Goal: Communication & Community: Answer question/provide support

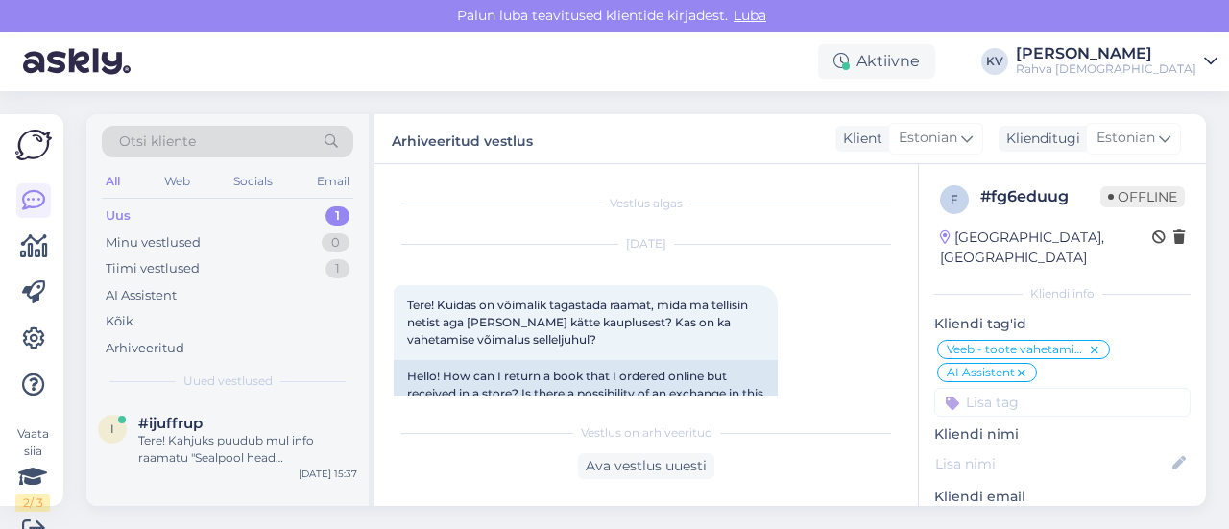
scroll to position [29, 0]
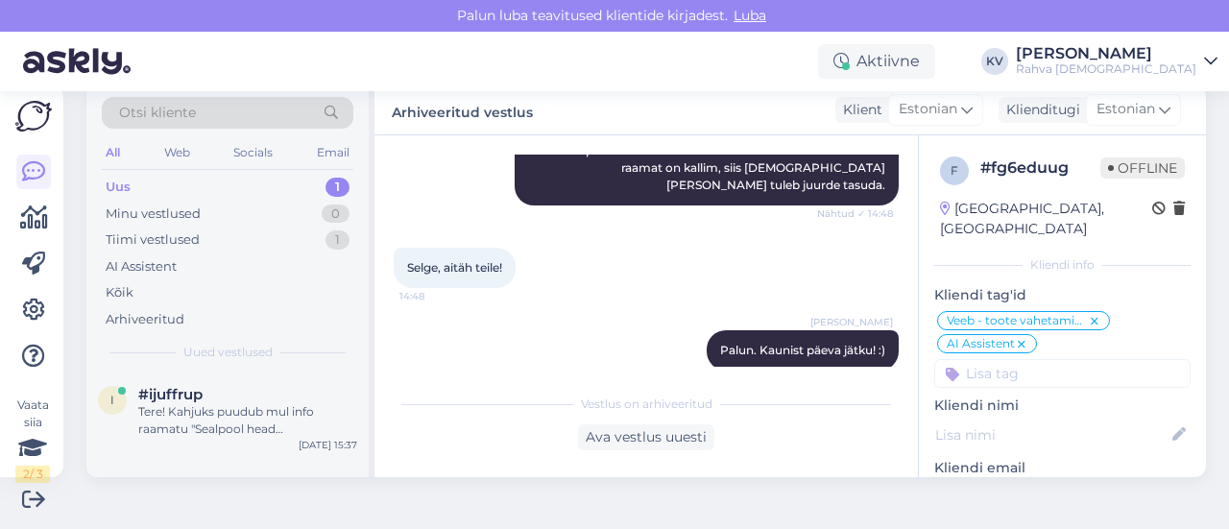
click at [199, 193] on div "Uus 1" at bounding box center [228, 187] width 252 height 27
click at [194, 387] on span "#ijuffrup" at bounding box center [170, 394] width 64 height 17
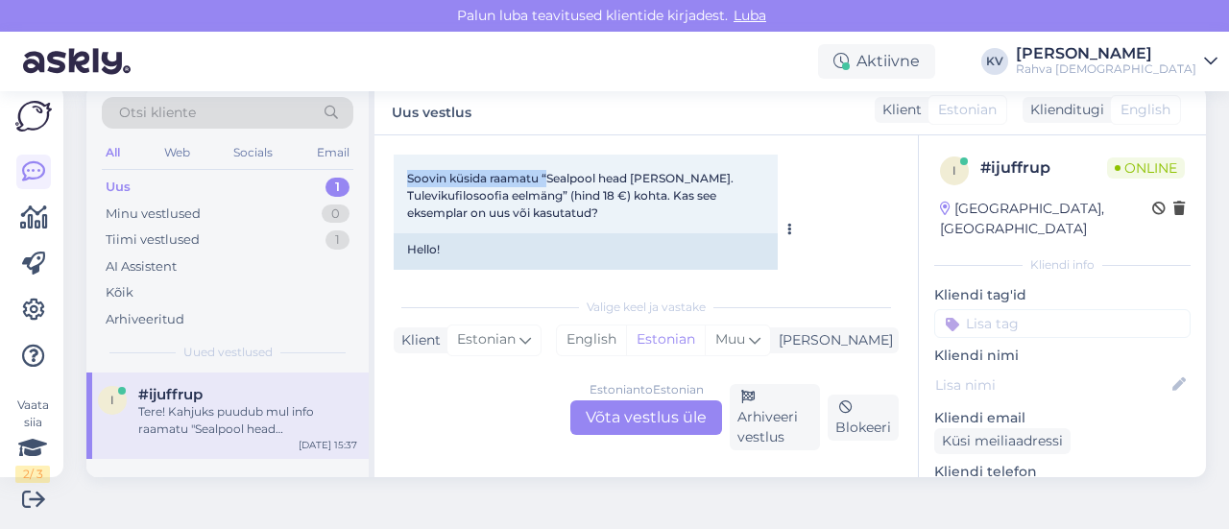
scroll to position [132, 0]
drag, startPoint x: 548, startPoint y: 164, endPoint x: 561, endPoint y: 193, distance: 31.4
click at [561, 193] on span "Tere! Soovin küsida raamatu “Sealpool head [PERSON_NAME]. Tulevikufilosoofia ee…" at bounding box center [571, 178] width 329 height 84
copy span "Sealpool head [PERSON_NAME]. Tulevikufilosoofia eelmäng"
click at [593, 423] on div "Estonian to Estonian Võta vestlus üle" at bounding box center [646, 417] width 152 height 35
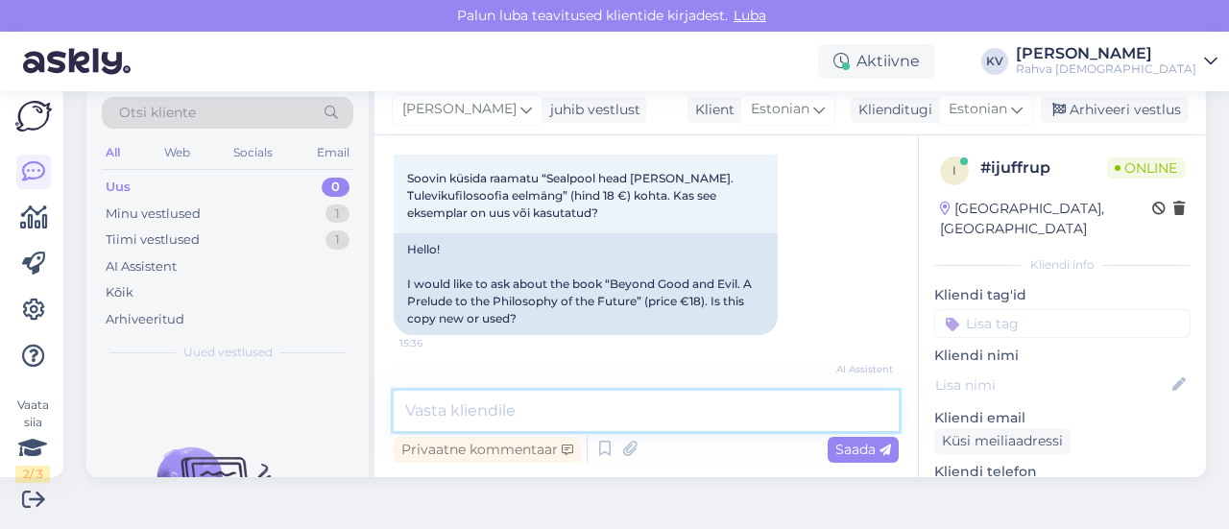
click at [513, 421] on textarea at bounding box center [646, 411] width 505 height 40
type textarea "Tegemist on uue eksemplariga."
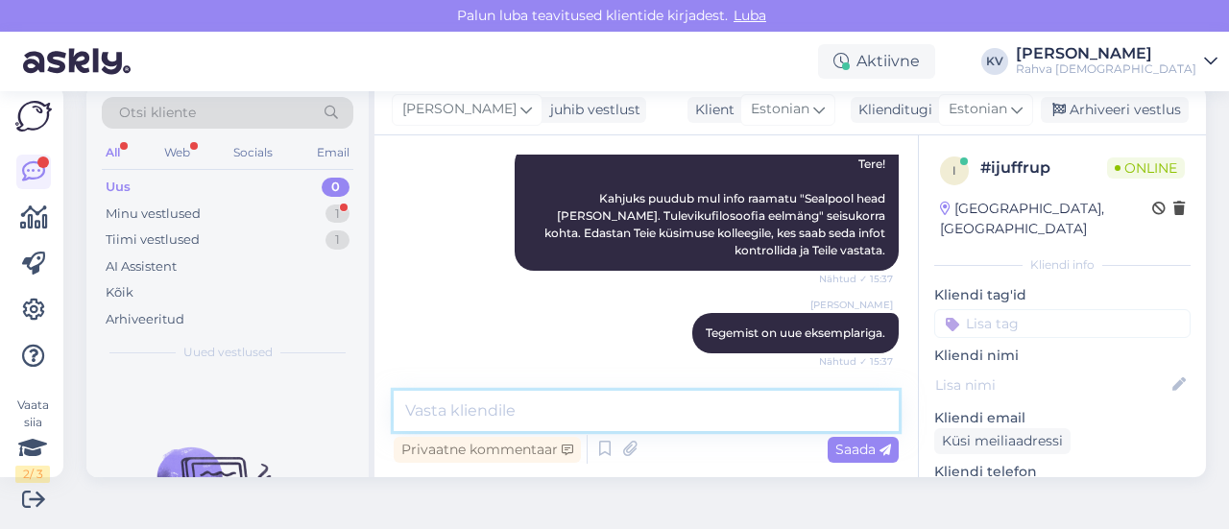
scroll to position [483, 0]
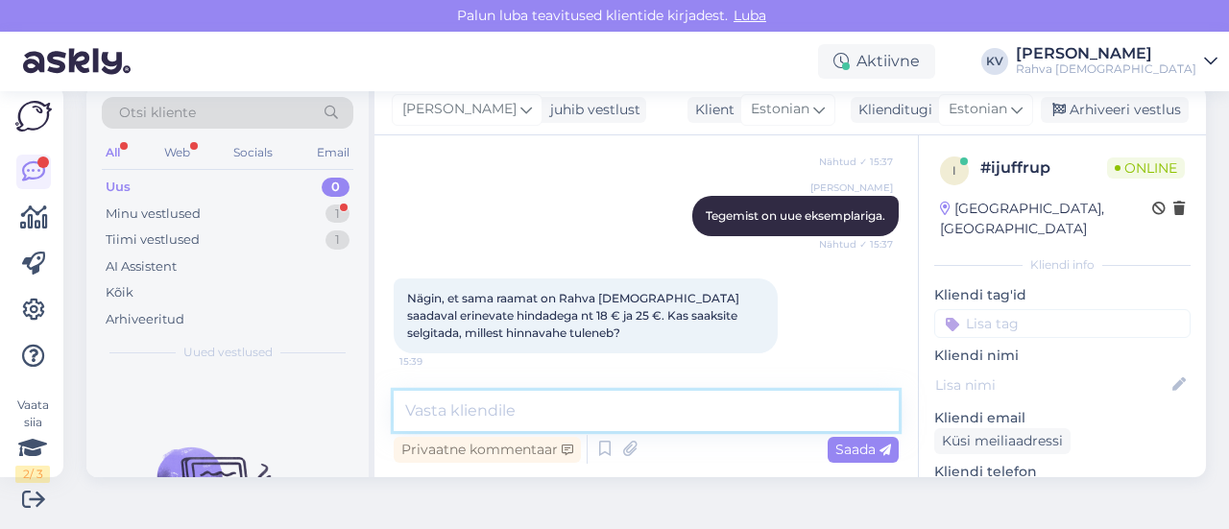
click at [565, 400] on textarea at bounding box center [646, 411] width 505 height 40
click at [575, 419] on textarea at bounding box center [646, 411] width 505 height 40
click at [687, 398] on textarea at bounding box center [646, 411] width 505 height 40
click at [680, 412] on textarea at bounding box center [646, 411] width 505 height 40
click at [686, 416] on textarea at bounding box center [646, 411] width 505 height 40
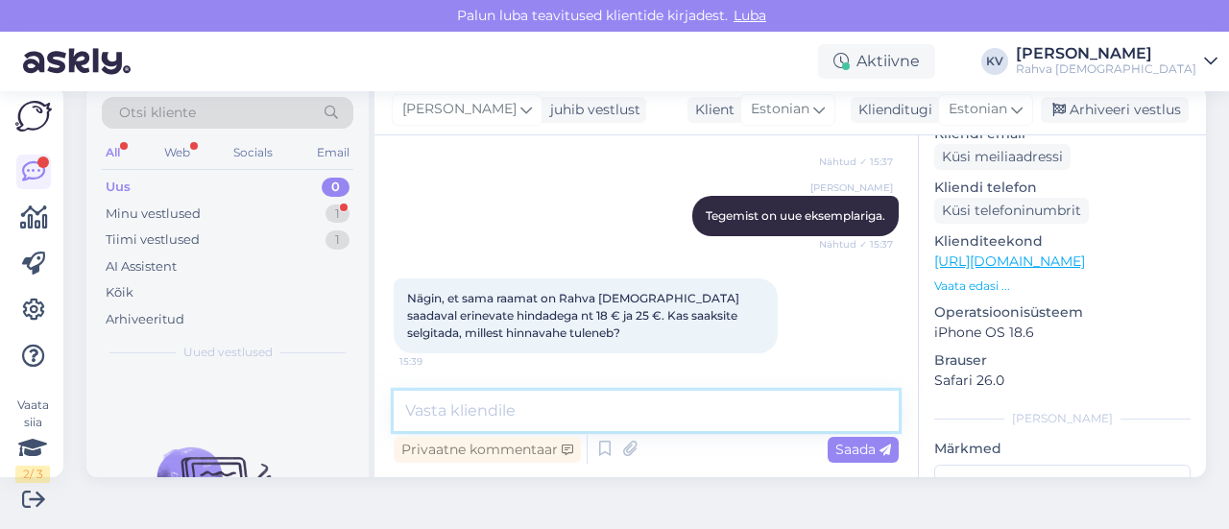
scroll to position [288, 0]
click at [513, 409] on textarea at bounding box center [646, 411] width 505 height 40
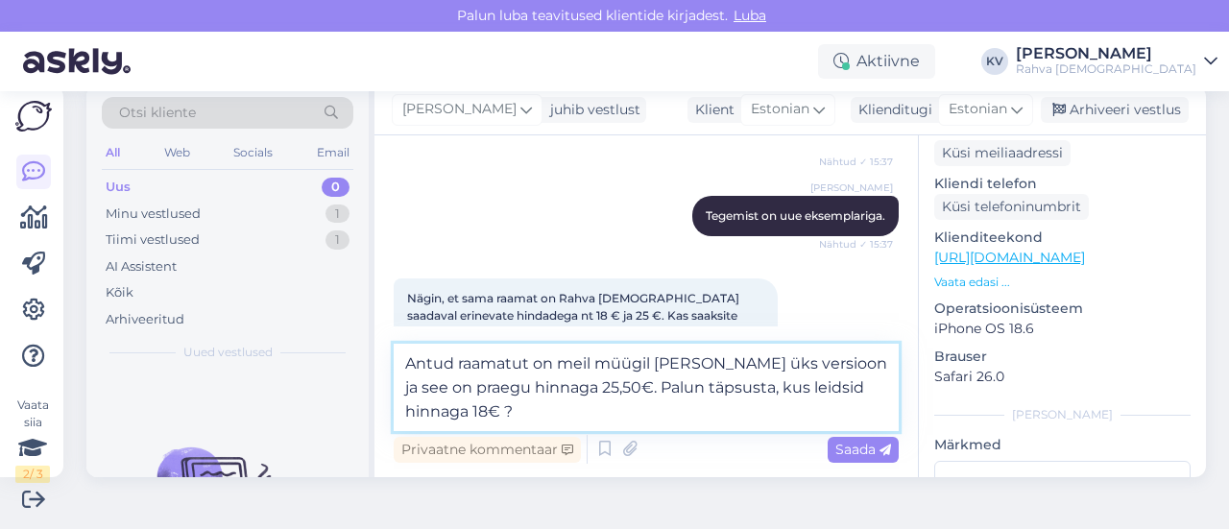
type textarea "Antud raamatut on meil müügil [PERSON_NAME] üks versioon ja see on praegu hinna…"
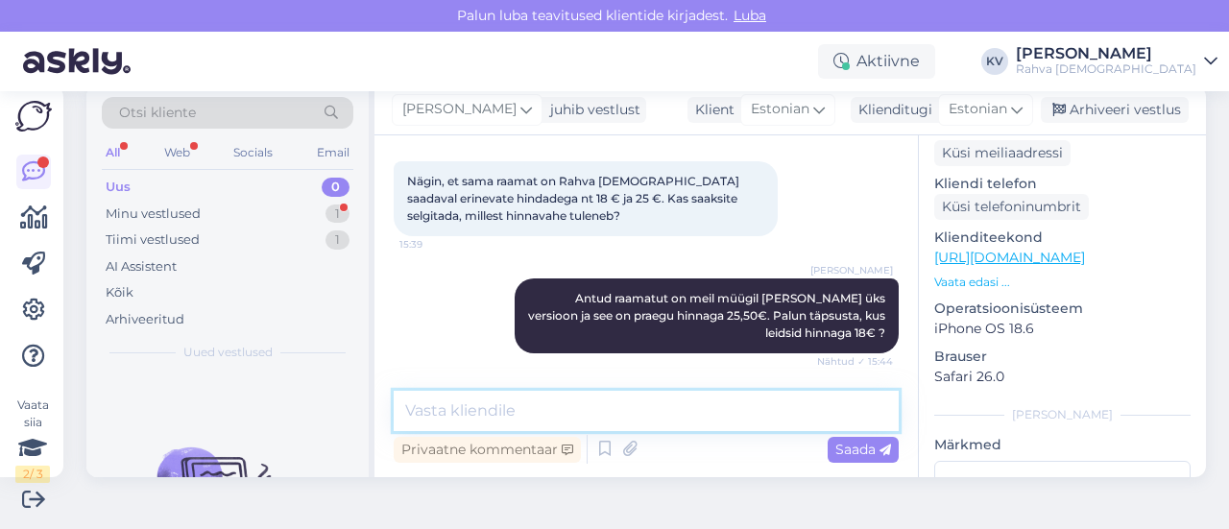
scroll to position [752, 0]
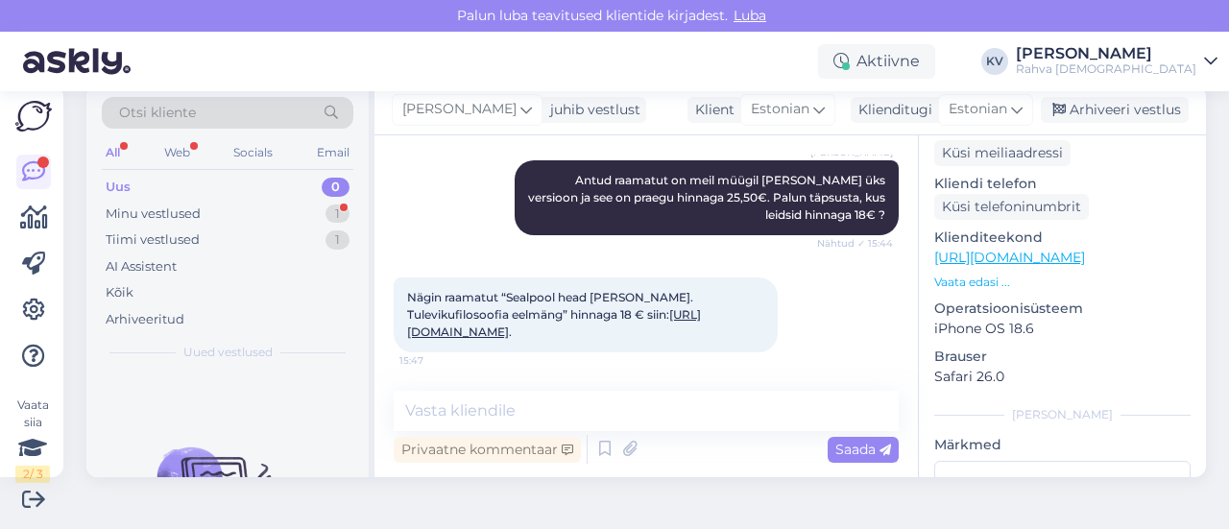
click at [584, 307] on link "[URL][DOMAIN_NAME]" at bounding box center [554, 323] width 294 height 32
click at [488, 415] on textarea at bounding box center [646, 411] width 505 height 40
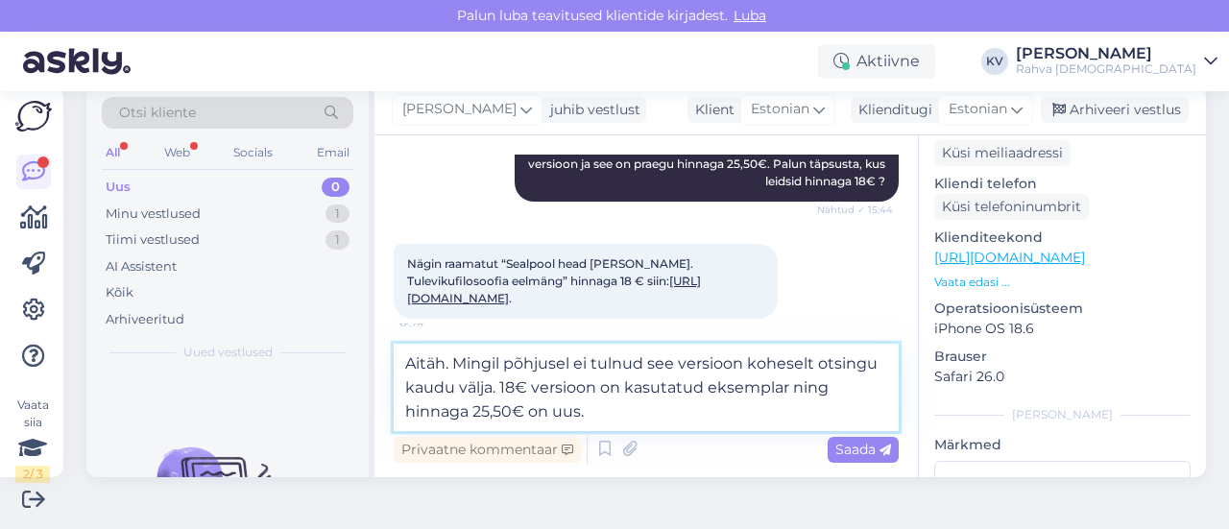
type textarea "Aitäh. Mingil põhjusel ei tulnud see versioon koheselt otsingu kaudu välja. 18€…"
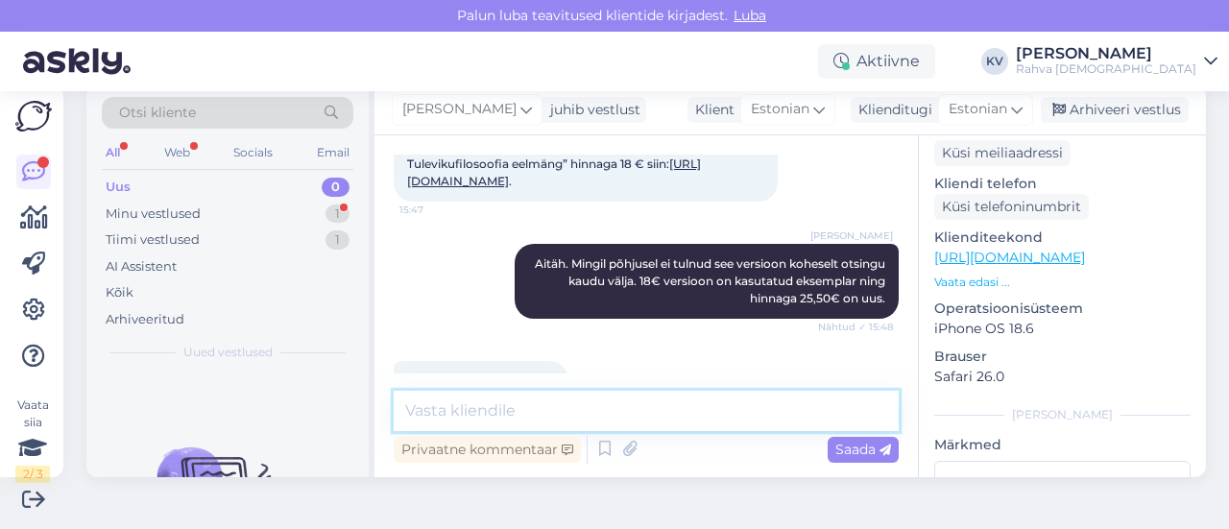
scroll to position [951, 0]
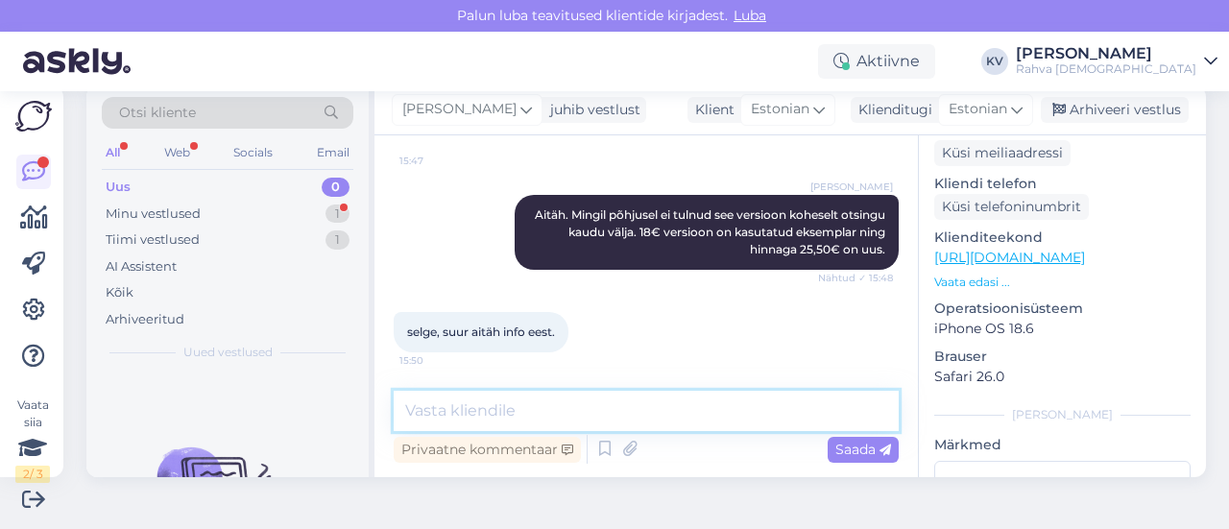
click at [517, 412] on textarea at bounding box center [646, 411] width 505 height 40
type textarea "Palun. Kaunist päeva jätku! :)"
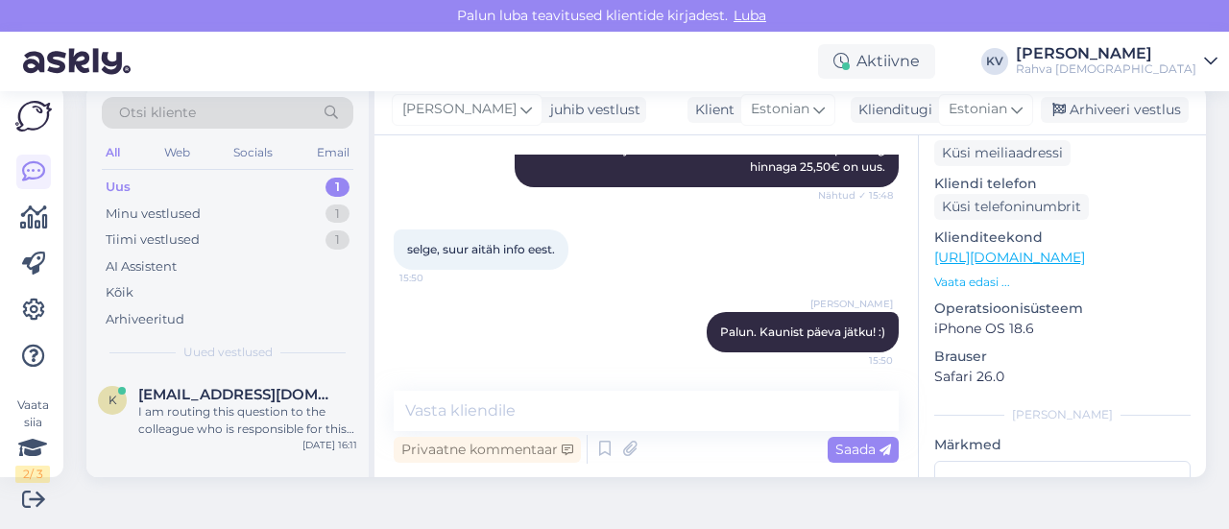
click at [184, 174] on div "Uus 1" at bounding box center [228, 187] width 252 height 27
click at [225, 429] on div "k [EMAIL_ADDRESS][DOMAIN_NAME] [DATE] 16:11" at bounding box center [227, 407] width 282 height 69
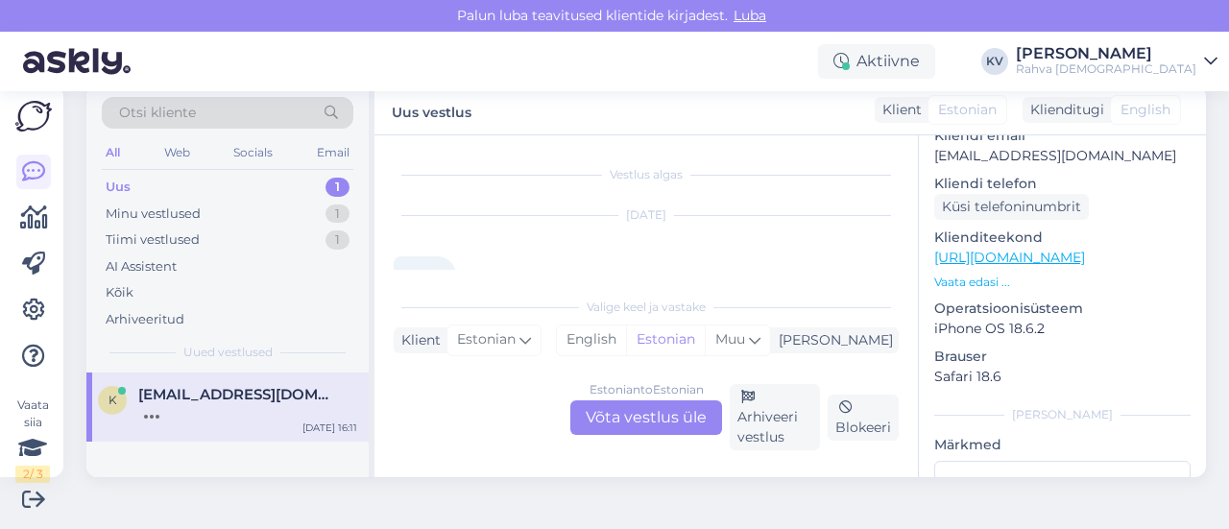
scroll to position [96, 0]
click at [622, 428] on div "Estonian to Estonian Võta vestlus üle" at bounding box center [646, 417] width 152 height 35
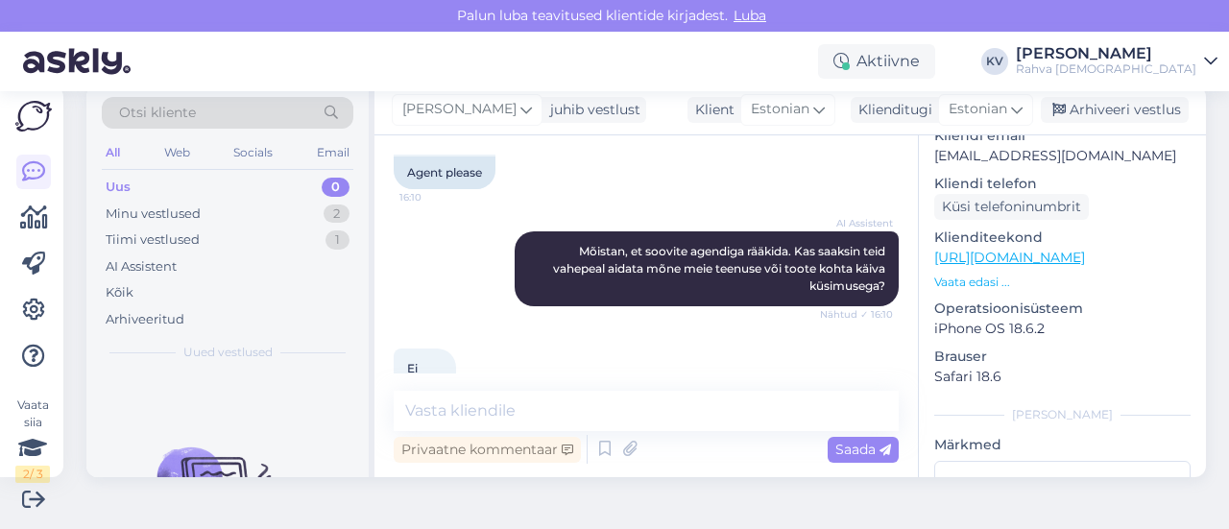
scroll to position [829, 0]
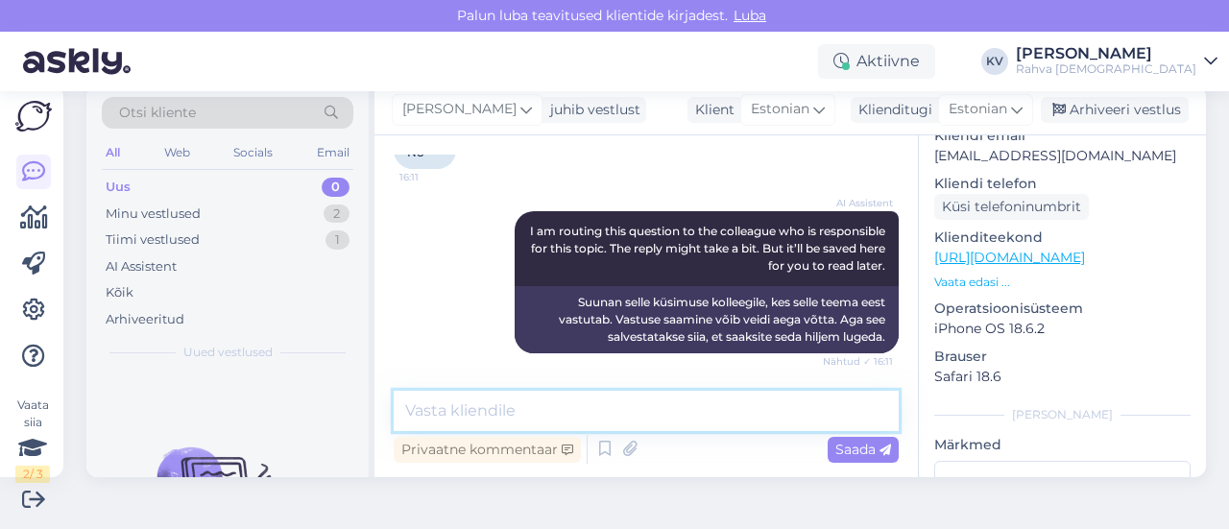
click at [517, 422] on textarea at bounding box center [646, 411] width 505 height 40
type textarea "Kuidas saan abiks olla?"
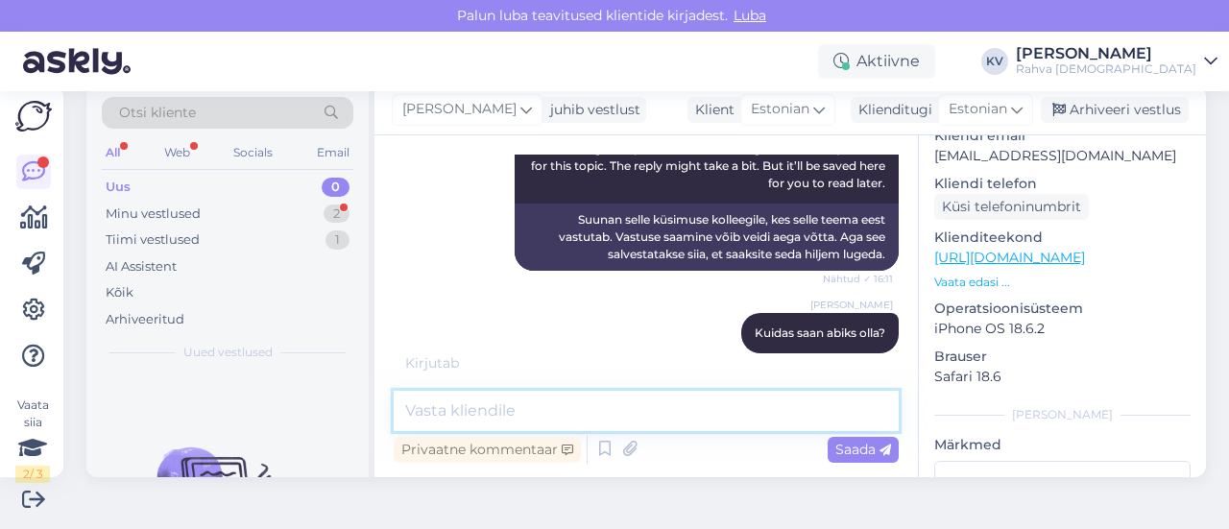
scroll to position [1048, 0]
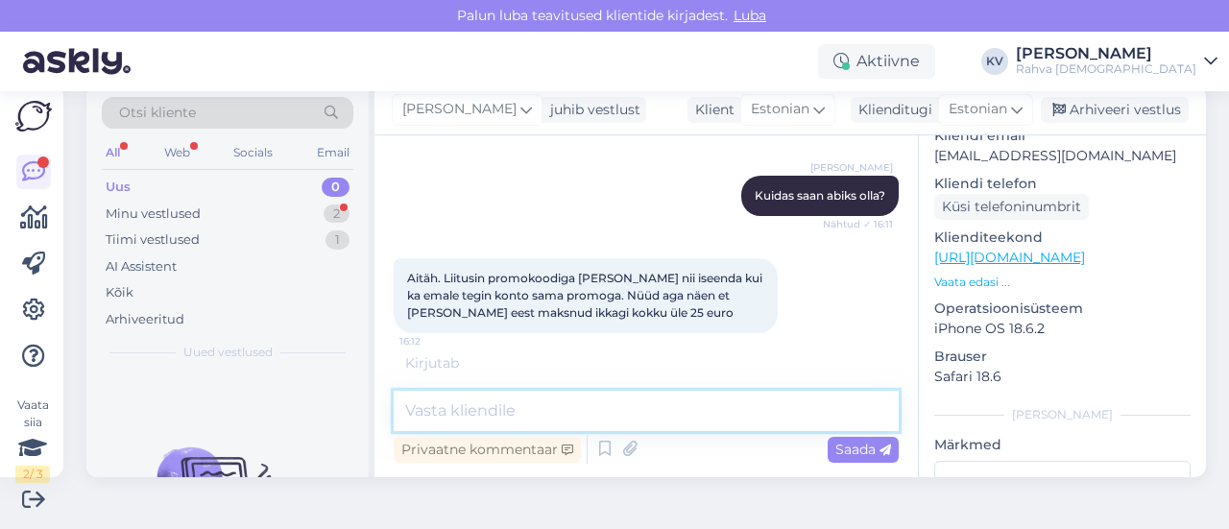
click at [498, 398] on textarea at bounding box center [646, 411] width 505 height 40
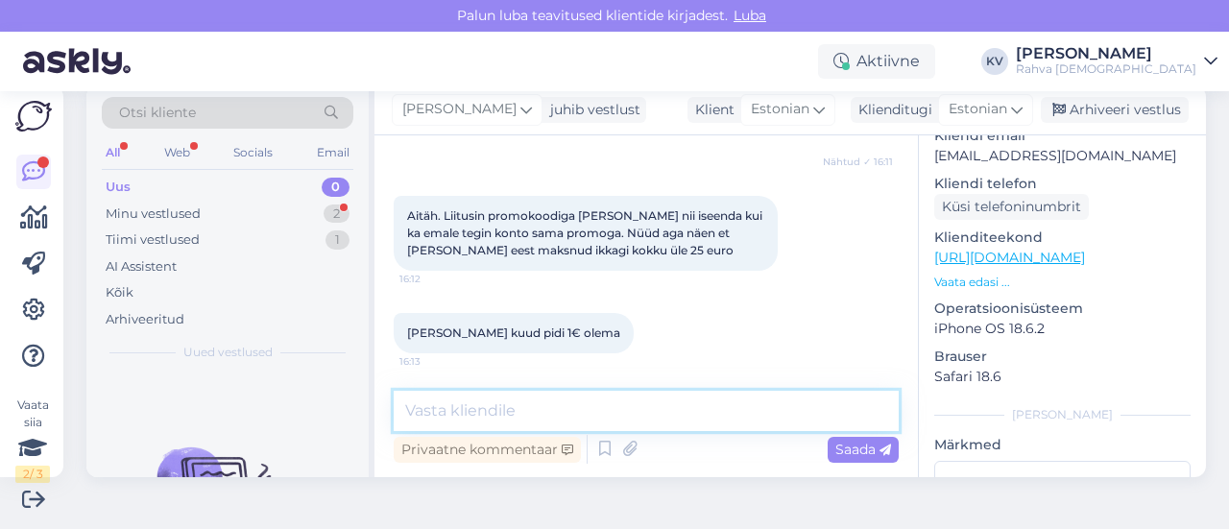
click at [613, 420] on textarea at bounding box center [646, 411] width 505 height 40
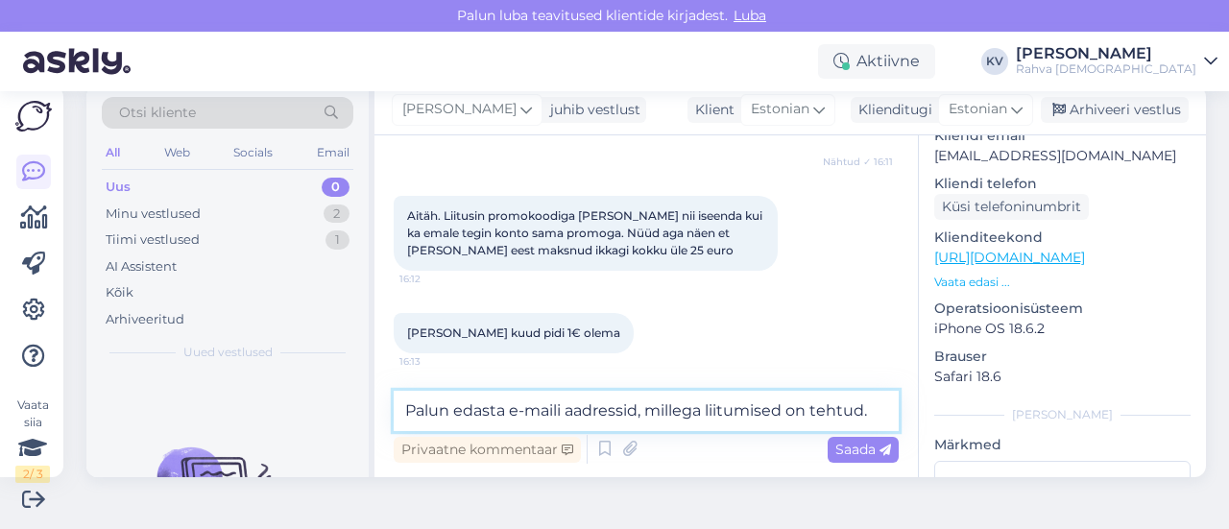
type textarea "Palun edasta e-maili aadressid, millega liitumised on tehtud."
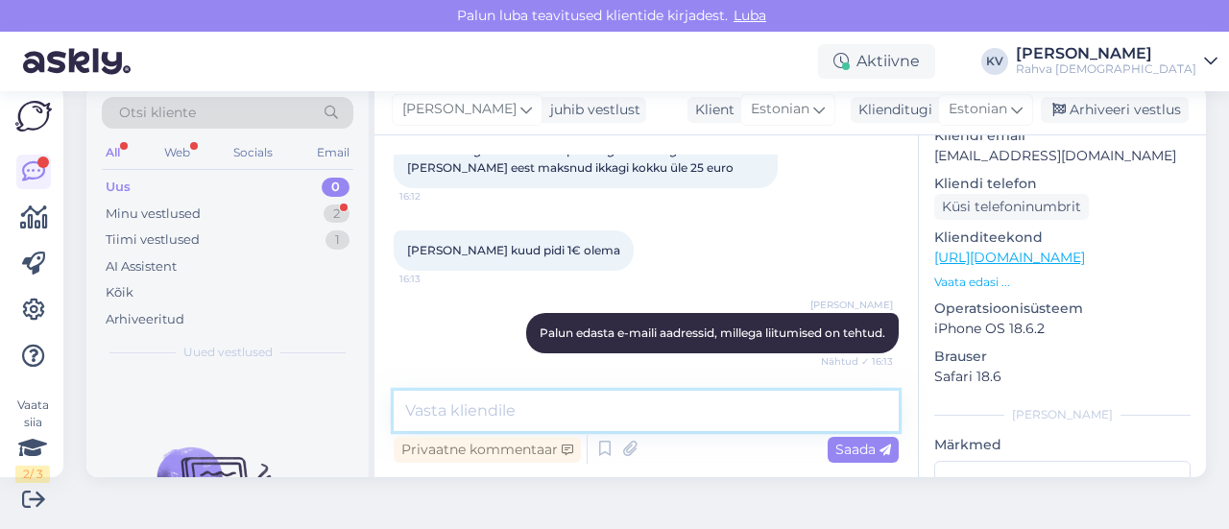
scroll to position [1276, 0]
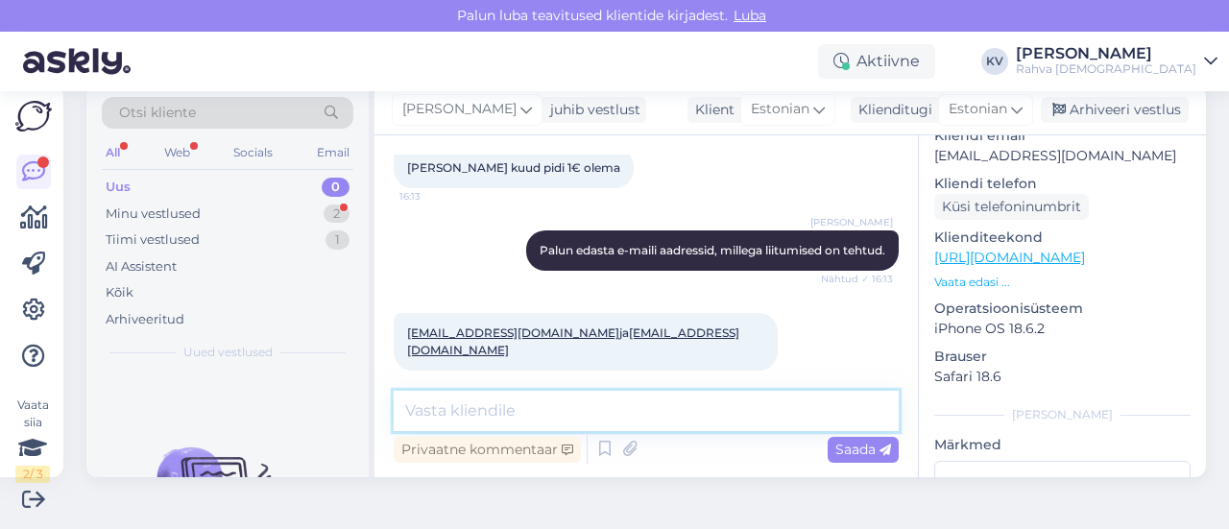
click at [511, 396] on textarea at bounding box center [646, 411] width 505 height 40
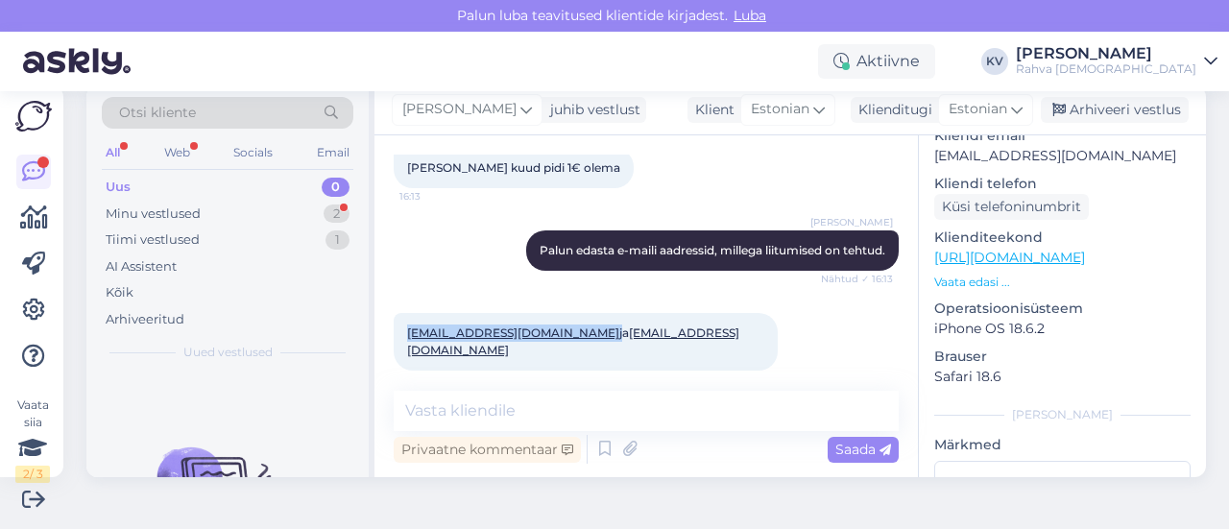
drag, startPoint x: 530, startPoint y: 337, endPoint x: 409, endPoint y: 333, distance: 121.0
click at [409, 333] on span "[EMAIL_ADDRESS][DOMAIN_NAME] ja [EMAIL_ADDRESS][DOMAIN_NAME]" at bounding box center [573, 341] width 332 height 32
copy span "[EMAIL_ADDRESS][DOMAIN_NAME]"
click at [640, 364] on div "[EMAIL_ADDRESS][DOMAIN_NAME] ja [EMAIL_ADDRESS][DOMAIN_NAME] 16:13" at bounding box center [646, 342] width 505 height 100
drag, startPoint x: 677, startPoint y: 334, endPoint x: 547, endPoint y: 335, distance: 129.6
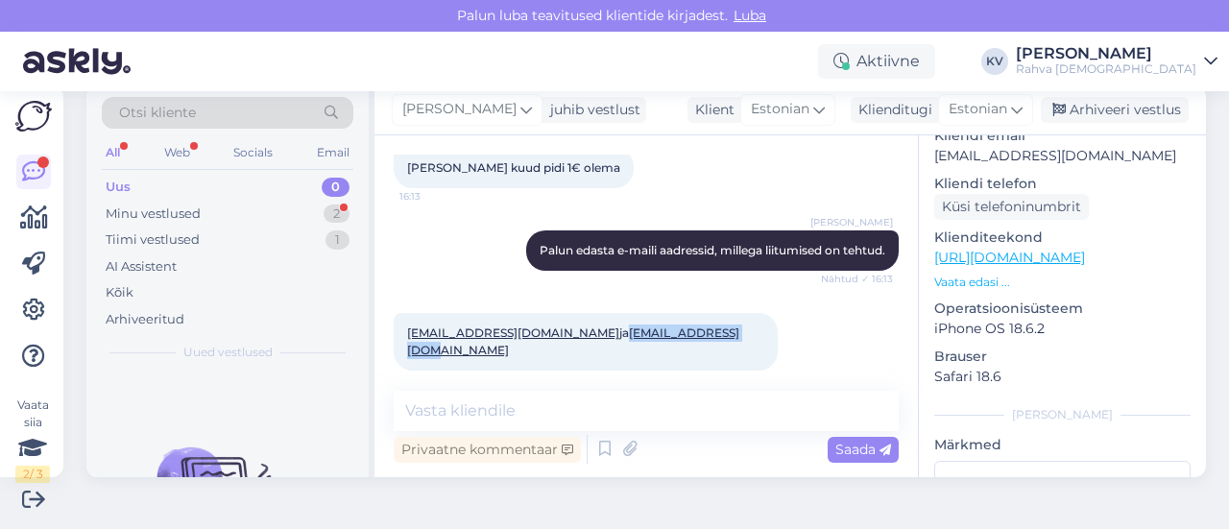
click at [547, 335] on div "[EMAIL_ADDRESS][DOMAIN_NAME] ja [EMAIL_ADDRESS][DOMAIN_NAME] 16:13" at bounding box center [586, 342] width 384 height 58
copy link "[EMAIL_ADDRESS][DOMAIN_NAME]"
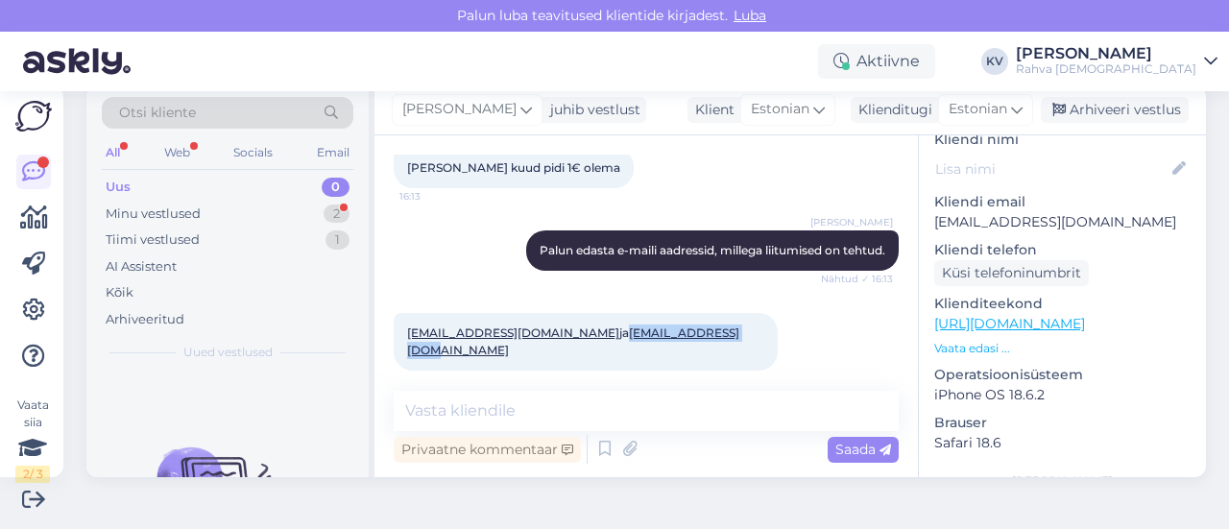
scroll to position [186, 0]
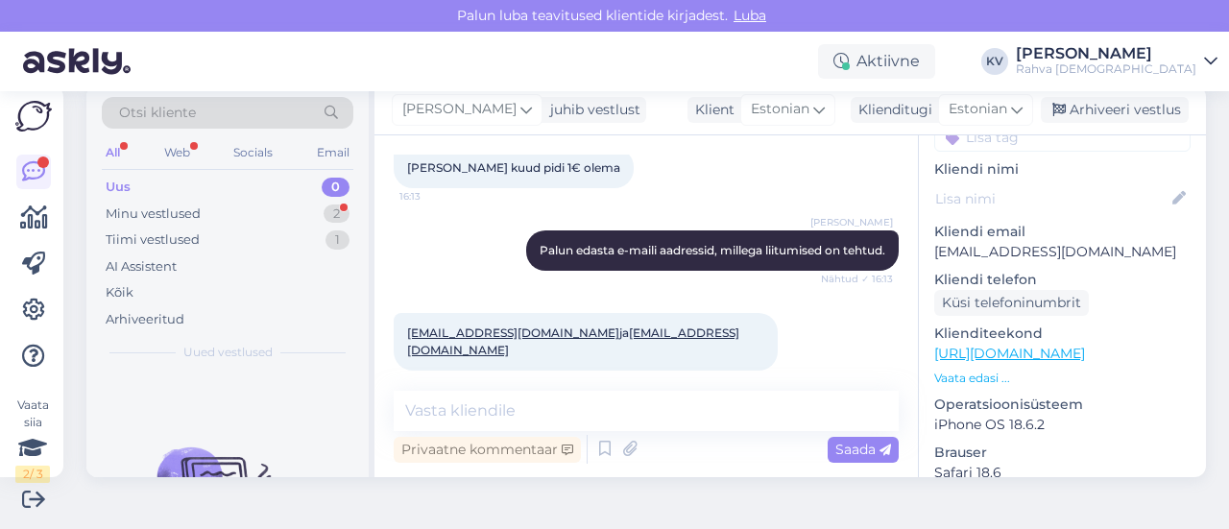
click at [1025, 242] on p "[EMAIL_ADDRESS][DOMAIN_NAME]" at bounding box center [1062, 252] width 256 height 20
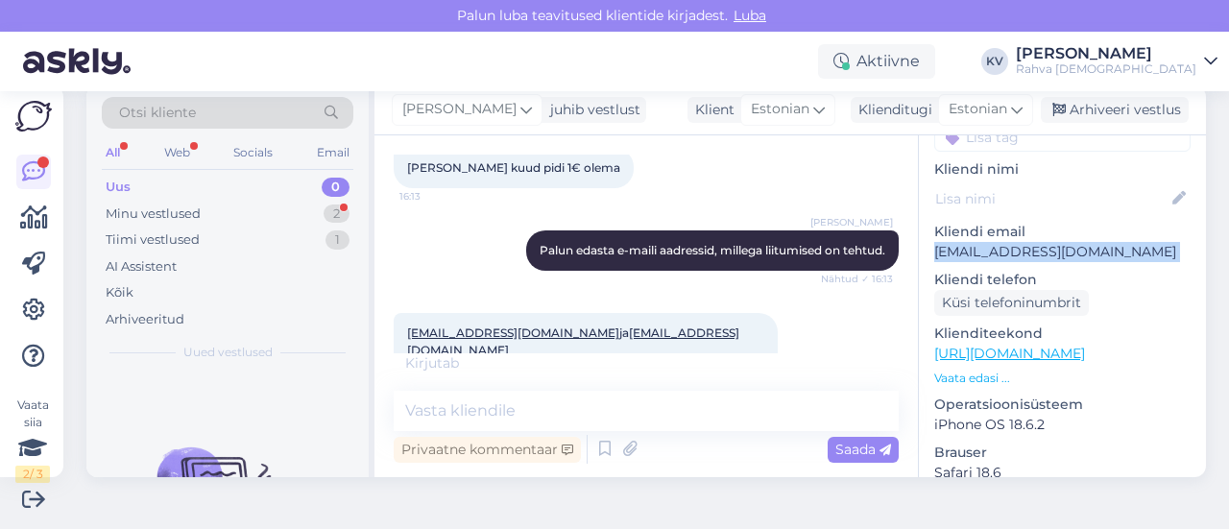
copy p "[EMAIL_ADDRESS][DOMAIN_NAME]"
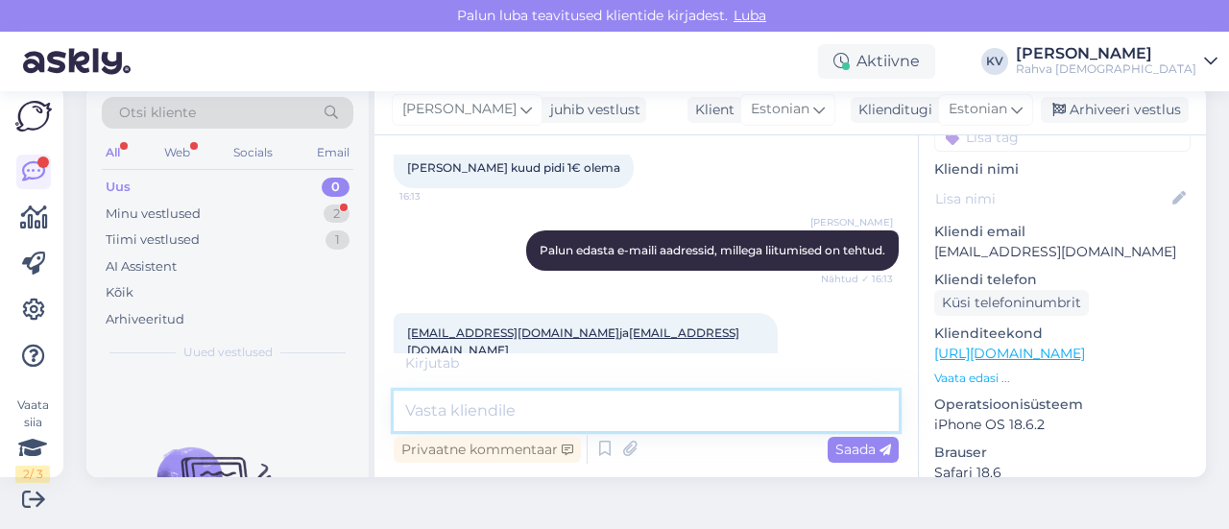
click at [472, 407] on textarea at bounding box center [646, 411] width 505 height 40
paste textarea "[EMAIL_ADDRESS][DOMAIN_NAME]"
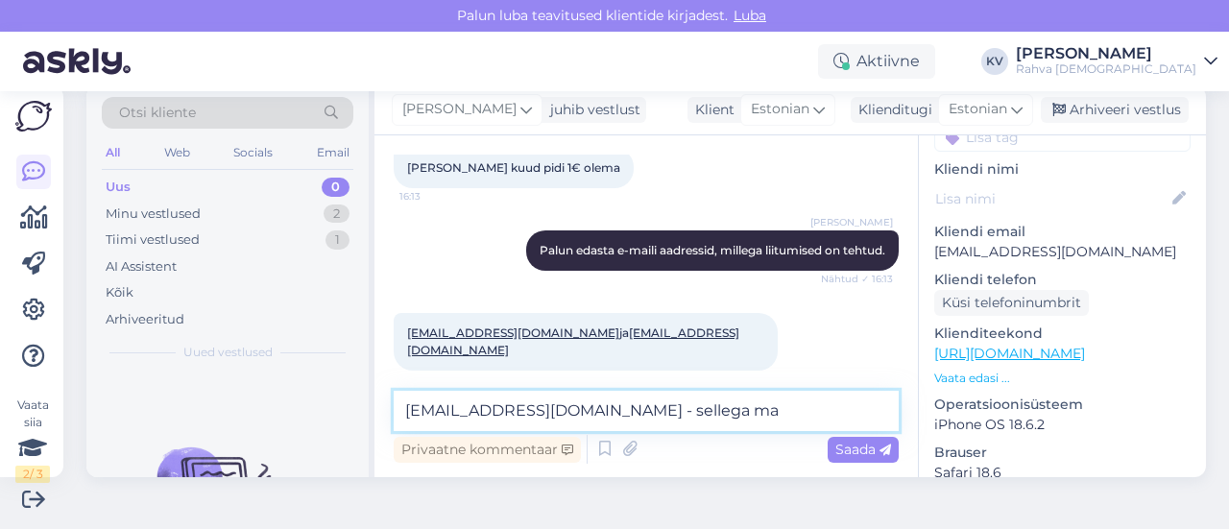
scroll to position [1359, 0]
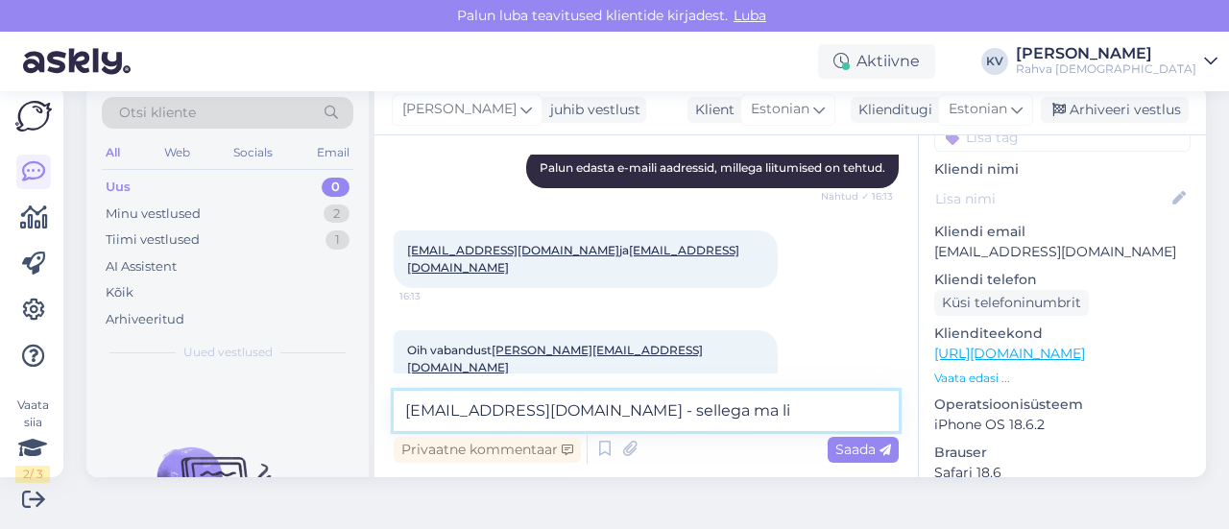
type textarea "[EMAIL_ADDRESS][DOMAIN_NAME] - sellega ma lii"
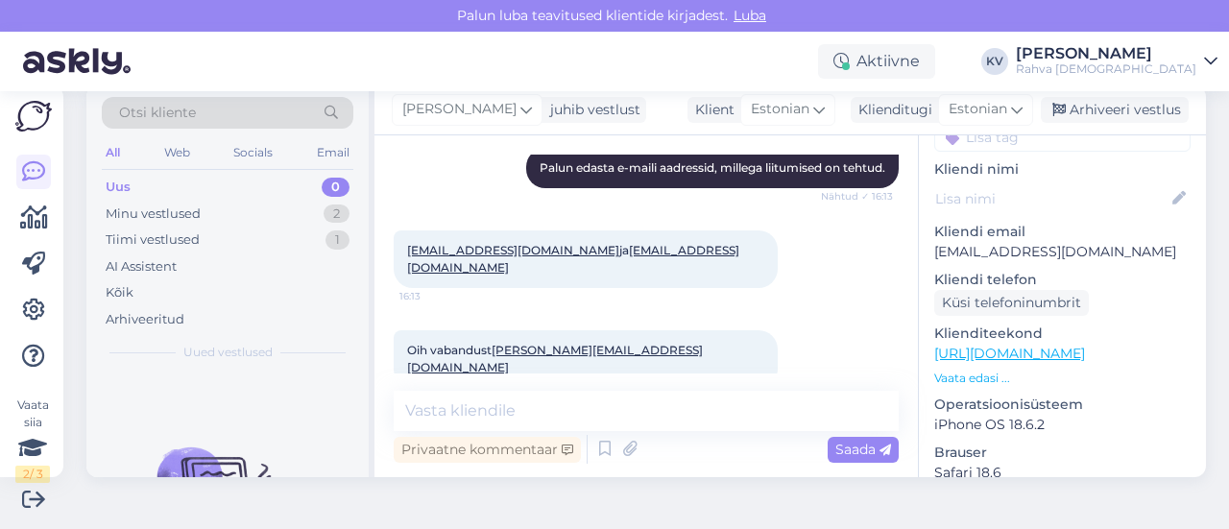
drag, startPoint x: 636, startPoint y: 331, endPoint x: 497, endPoint y: 339, distance: 138.5
click at [497, 339] on div "Oih vabandust [PERSON_NAME][EMAIL_ADDRESS][DOMAIN_NAME] 16:15" at bounding box center [586, 359] width 384 height 58
copy span "[PERSON_NAME][EMAIL_ADDRESS][DOMAIN_NAME]"
click at [508, 418] on textarea at bounding box center [646, 411] width 505 height 40
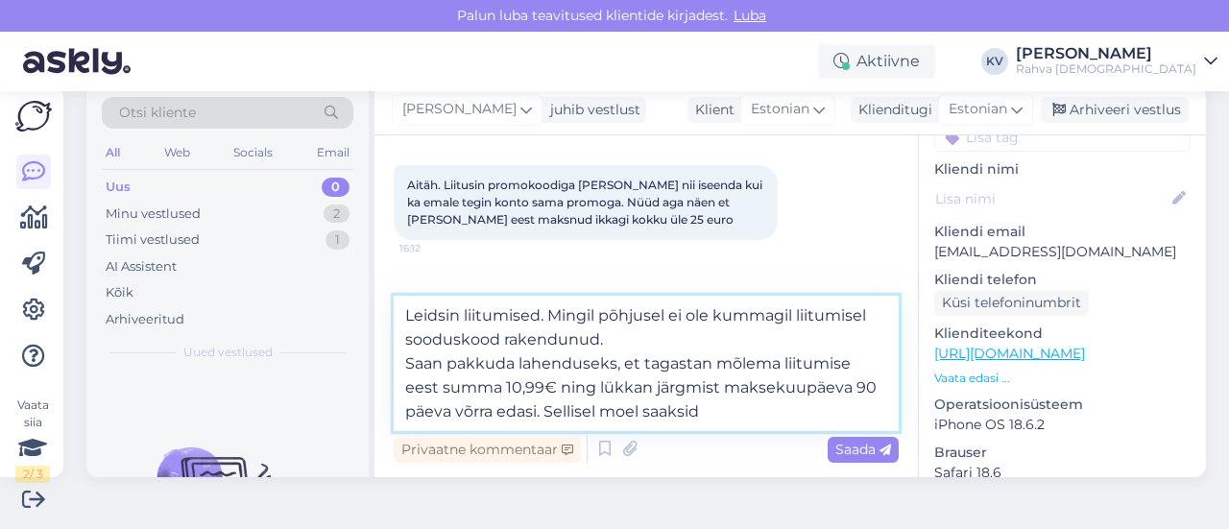
scroll to position [1167, 0]
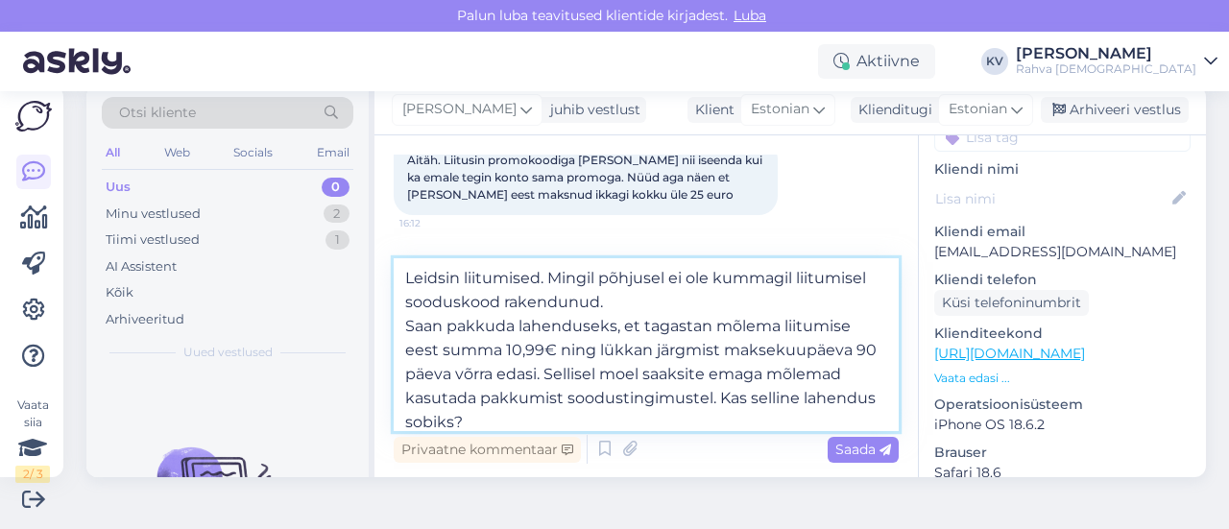
type textarea "Leidsin liitumised. Mingil põhjusel ei ole kummagil liitumisel sooduskood raken…"
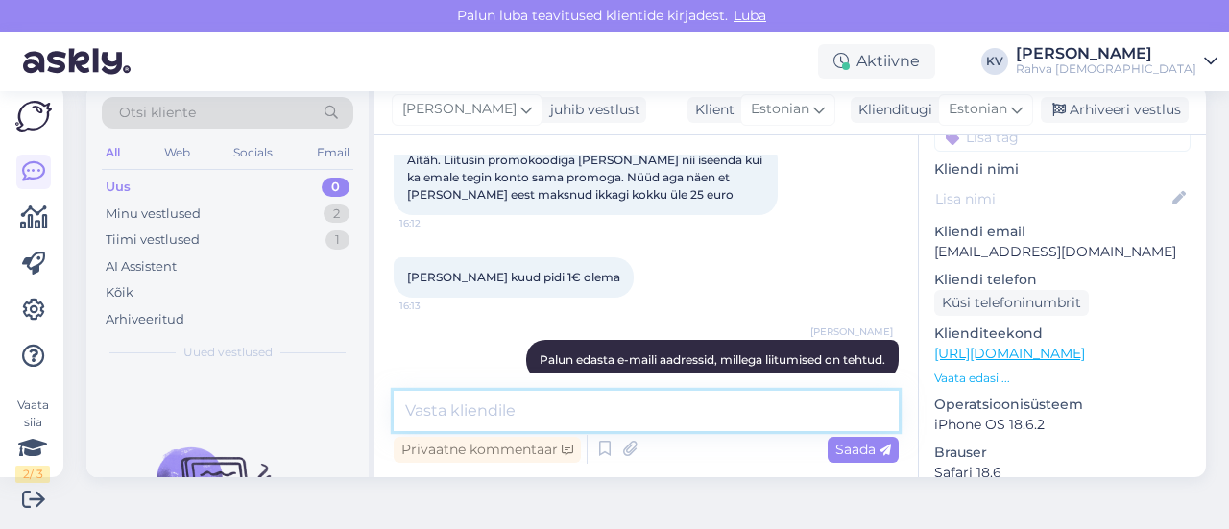
scroll to position [1545, 0]
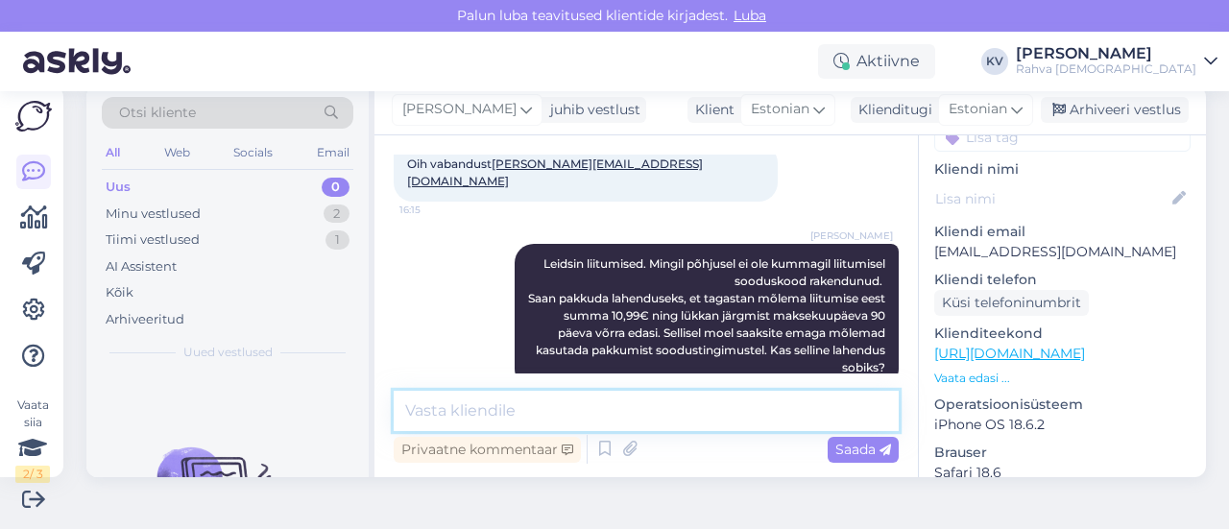
click at [576, 414] on textarea at bounding box center [646, 411] width 505 height 40
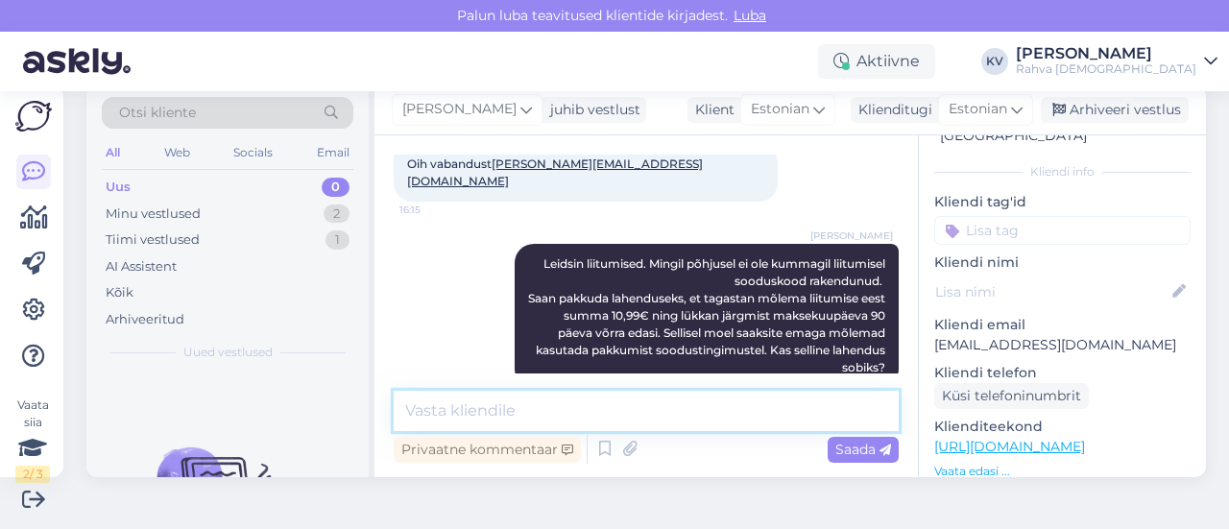
scroll to position [0, 0]
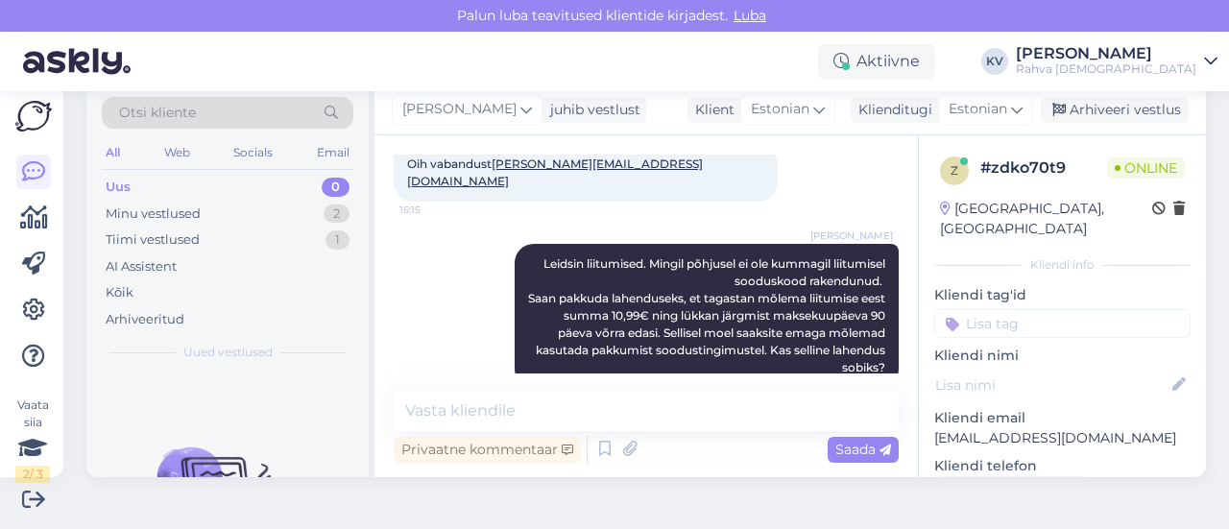
click at [985, 309] on input at bounding box center [1062, 323] width 256 height 29
type input "Äpp - sooduskood"
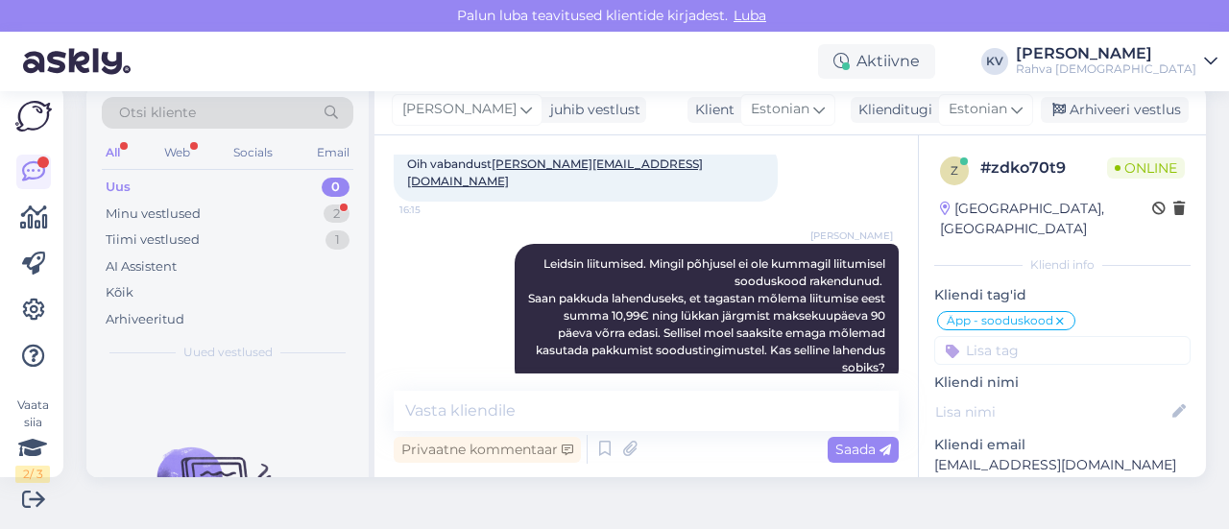
scroll to position [1627, 0]
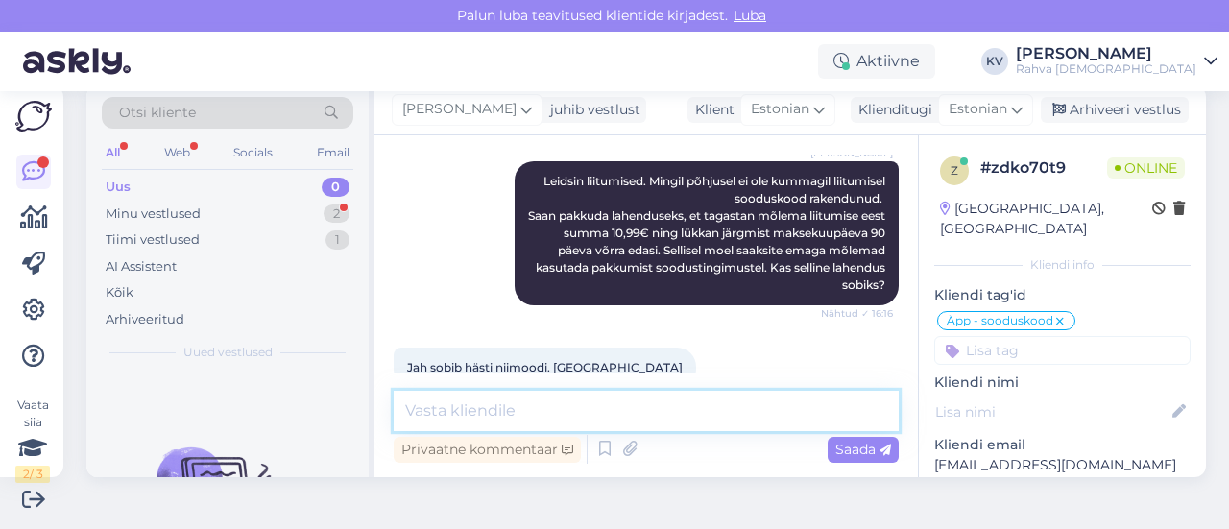
click at [583, 398] on textarea at bounding box center [646, 411] width 505 height 40
click at [516, 412] on textarea at bounding box center [646, 411] width 505 height 40
paste textarea "[PERSON_NAME][EMAIL_ADDRESS][DOMAIN_NAME]"
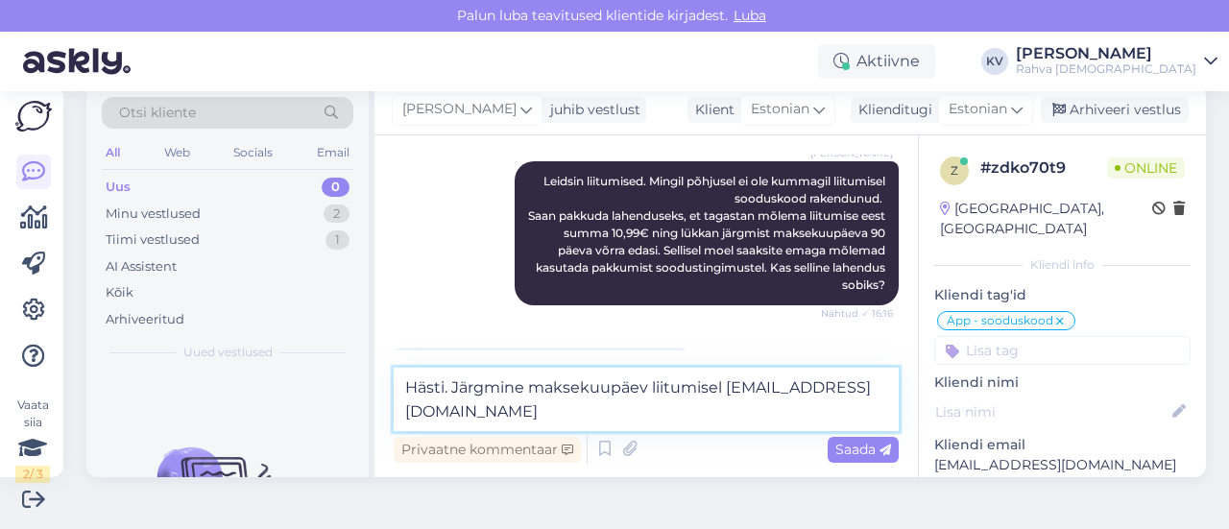
scroll to position [1650, 0]
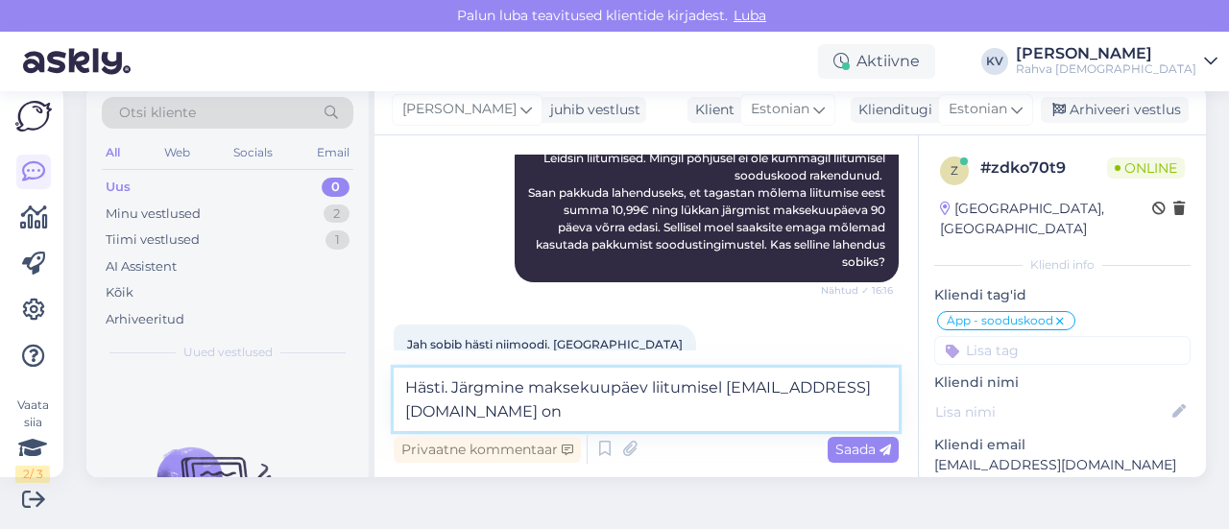
click at [731, 383] on textarea "Hästi. Järgmine maksekuupäev liitumisel [EMAIL_ADDRESS][DOMAIN_NAME] on" at bounding box center [646, 399] width 505 height 63
click at [655, 412] on textarea "Hästi. Järgmine maksekuupäev liitumisega [EMAIL_ADDRESS][DOMAIN_NAME] on" at bounding box center [646, 399] width 505 height 63
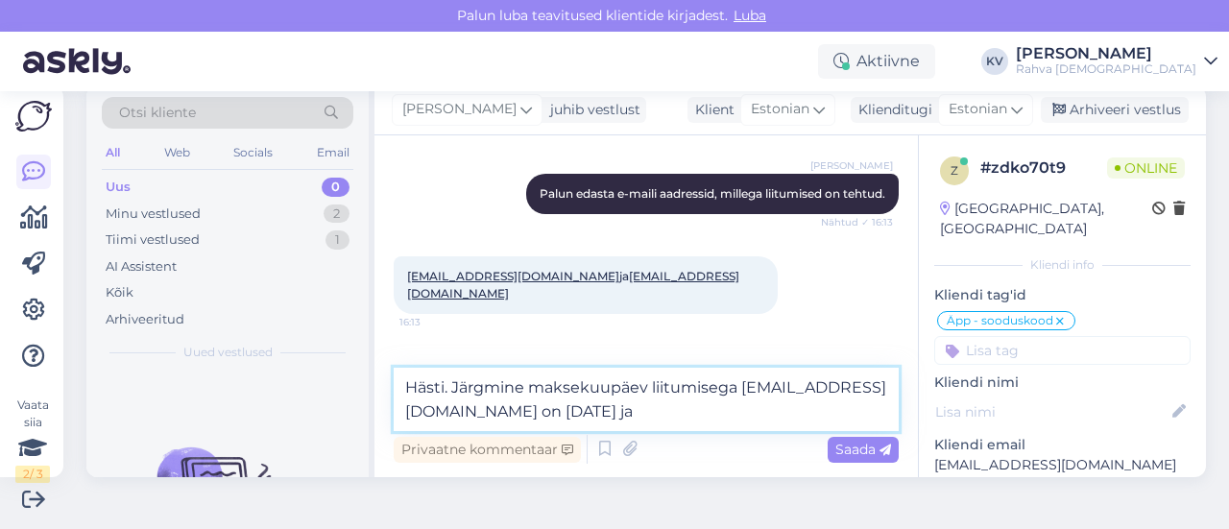
scroll to position [1362, 0]
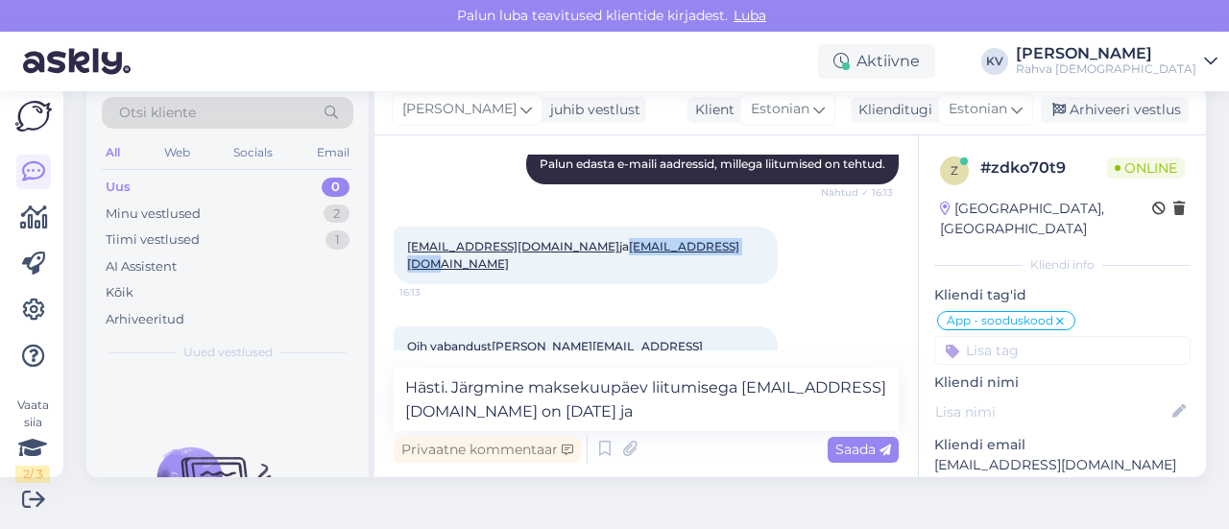
drag, startPoint x: 674, startPoint y: 247, endPoint x: 544, endPoint y: 251, distance: 129.7
click at [544, 251] on div "[EMAIL_ADDRESS][DOMAIN_NAME] ja [EMAIL_ADDRESS][DOMAIN_NAME] 16:13" at bounding box center [586, 256] width 384 height 58
copy link "[EMAIL_ADDRESS][DOMAIN_NAME]"
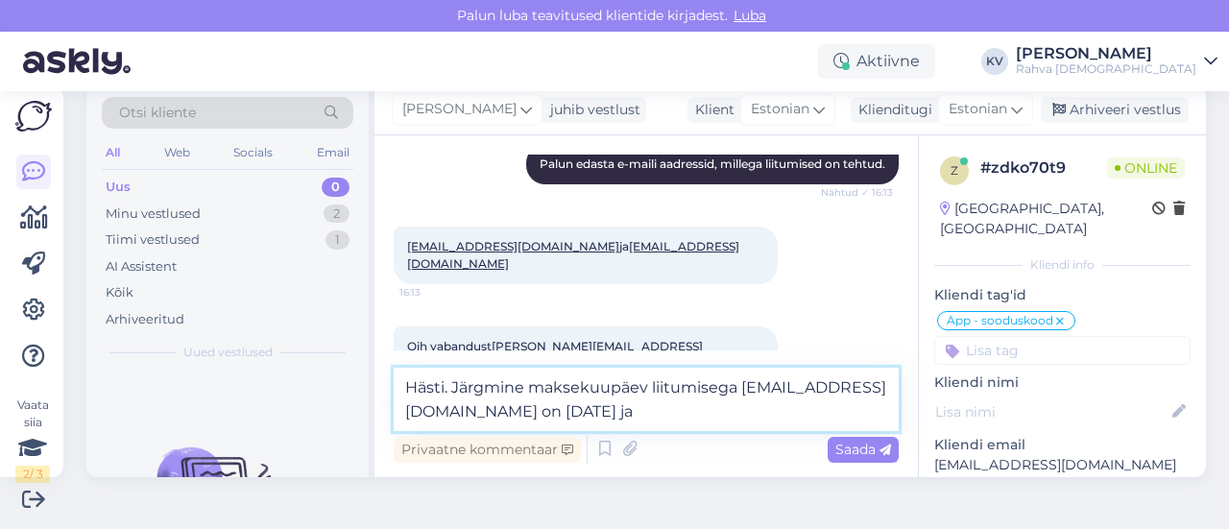
click at [709, 411] on textarea "Hästi. Järgmine maksekuupäev liitumisega [EMAIL_ADDRESS][DOMAIN_NAME] on [DATE]…" at bounding box center [646, 399] width 505 height 63
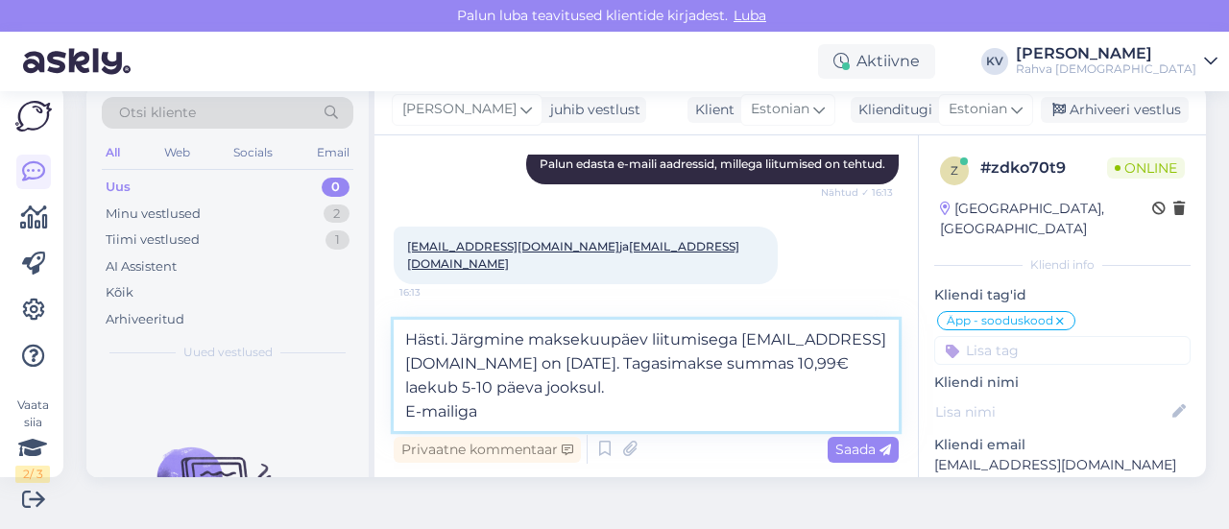
paste textarea "[EMAIL_ADDRESS][DOMAIN_NAME]"
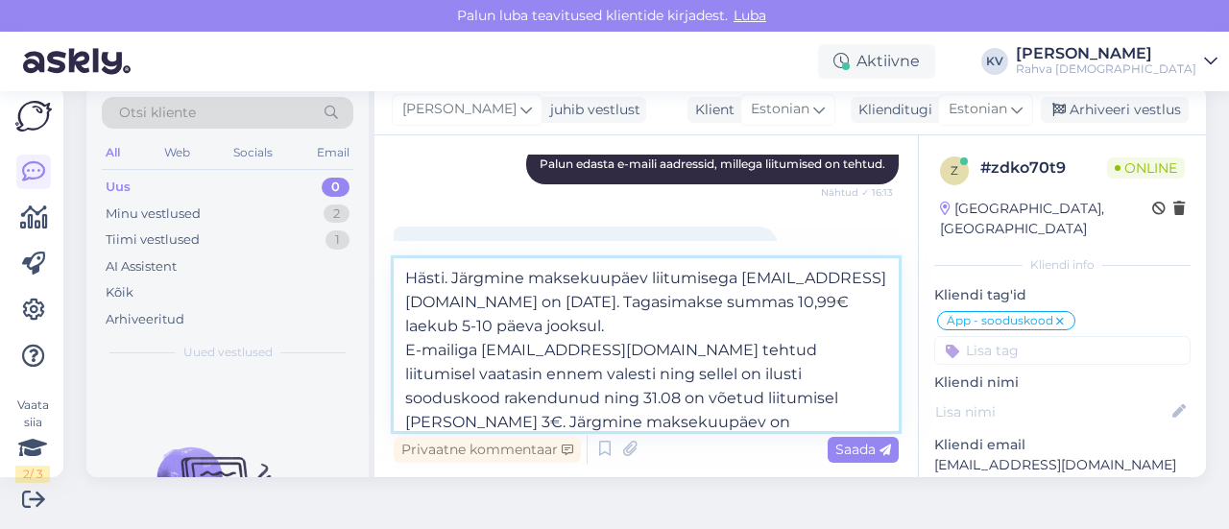
click at [563, 425] on textarea "Hästi. Järgmine maksekuupäev liitumisega [EMAIL_ADDRESS][DOMAIN_NAME] on [DATE]…" at bounding box center [646, 344] width 505 height 173
type textarea "Hästi. Järgmine maksekuupäev liitumisega [EMAIL_ADDRESS][DOMAIN_NAME] on [DATE]…"
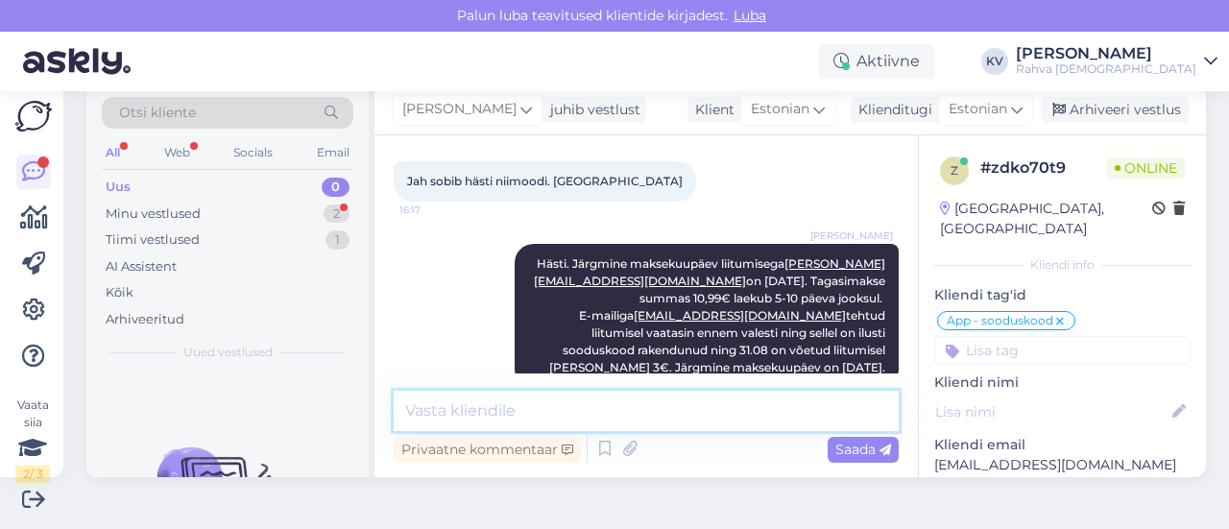
scroll to position [1913, 0]
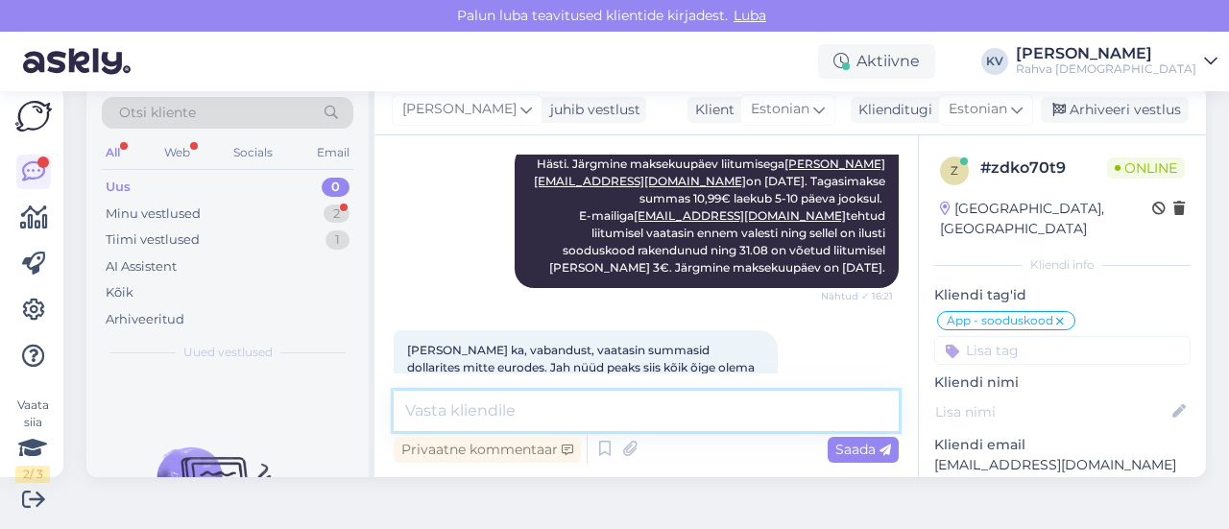
click at [591, 410] on textarea at bounding box center [646, 411] width 505 height 40
click at [653, 414] on textarea at bounding box center [646, 411] width 505 height 40
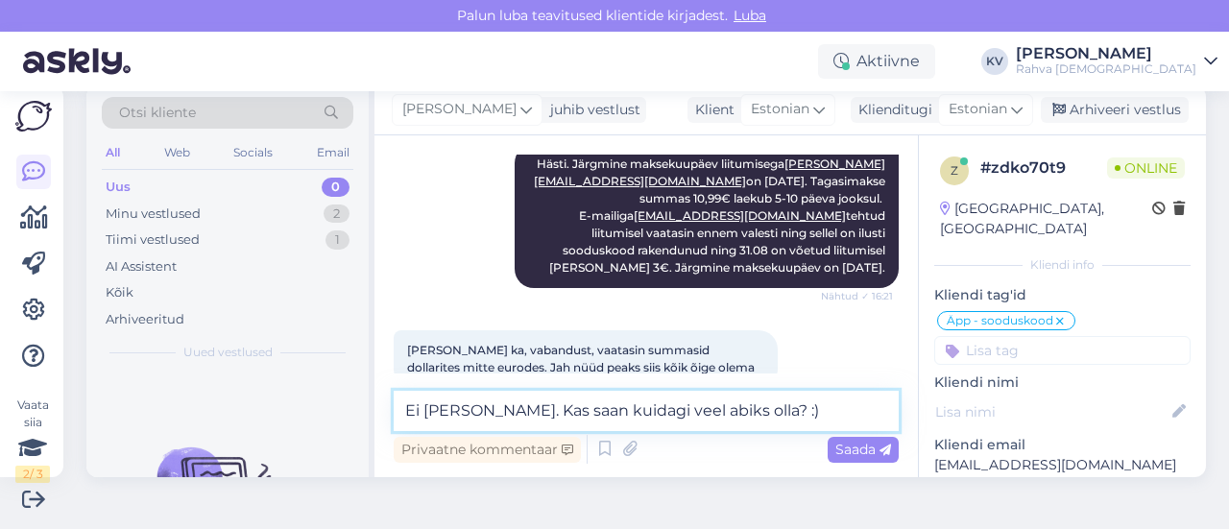
type textarea "Ei [PERSON_NAME]. Kas saan kuidagi veel abiks olla? :)"
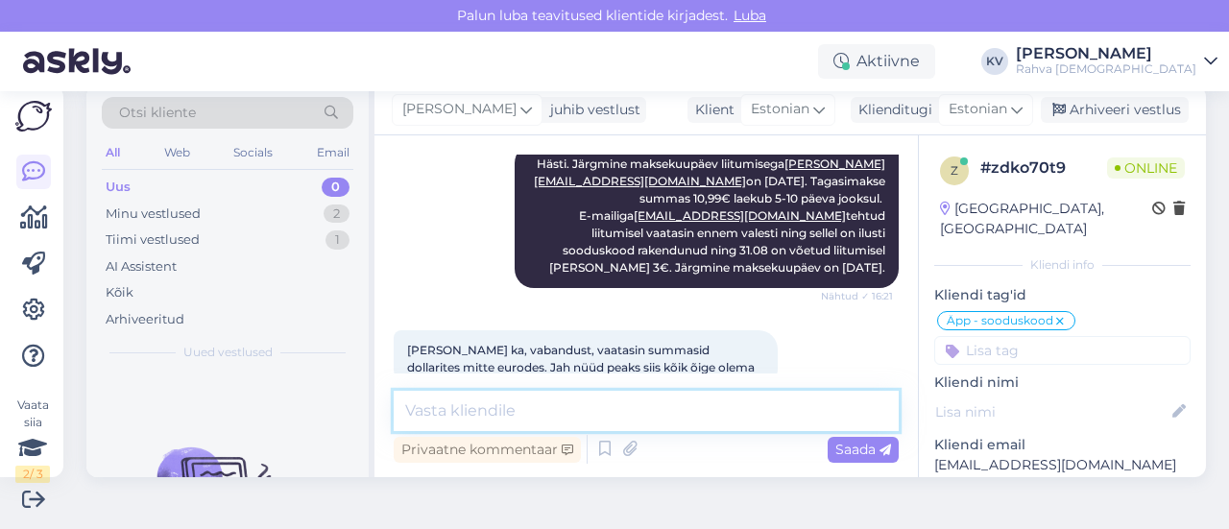
scroll to position [1996, 0]
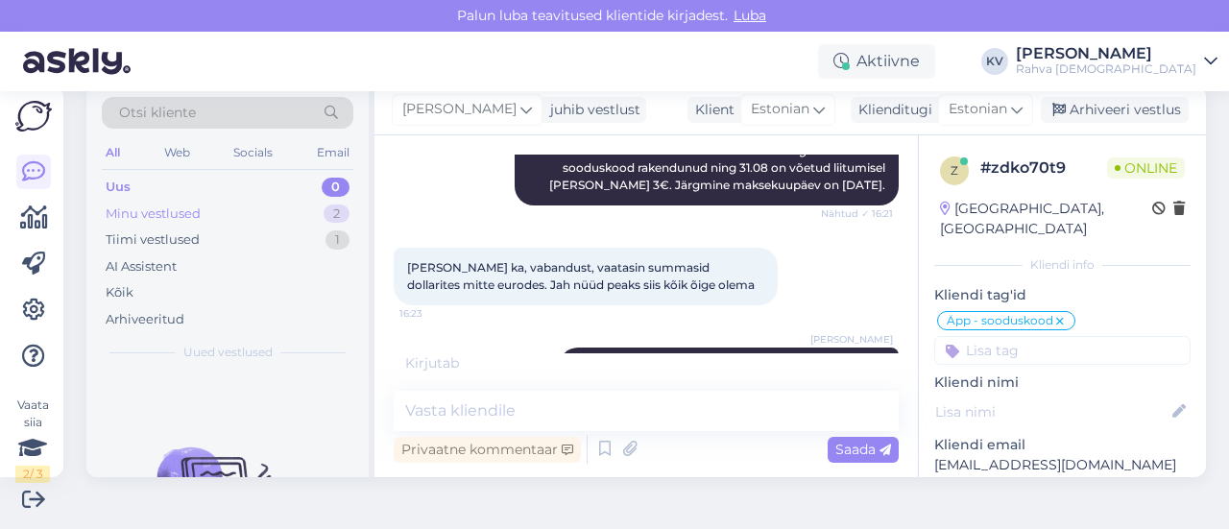
click at [234, 212] on div "Minu vestlused 2" at bounding box center [228, 214] width 252 height 27
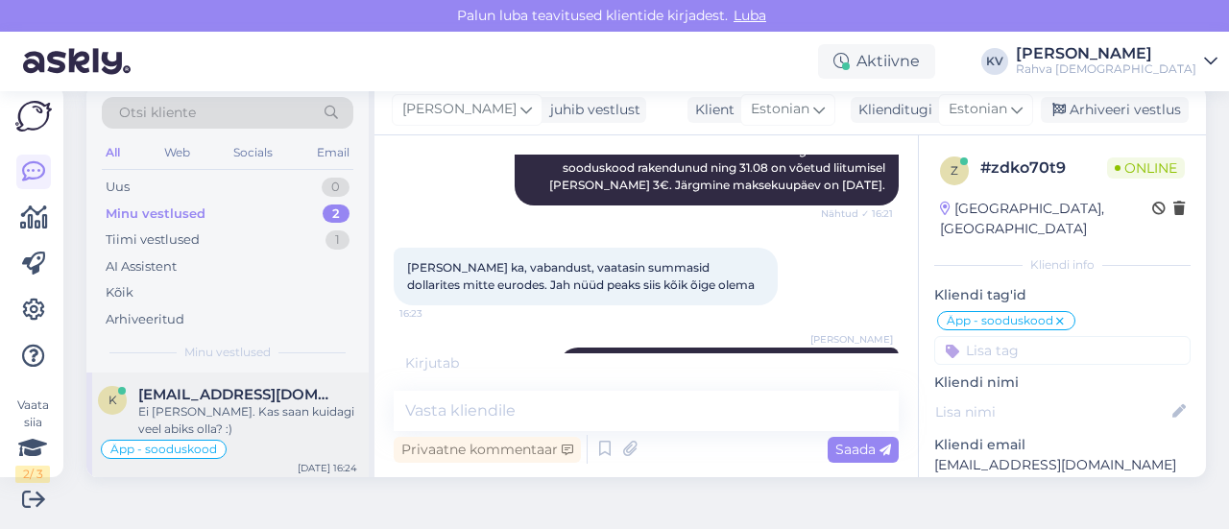
scroll to position [71, 0]
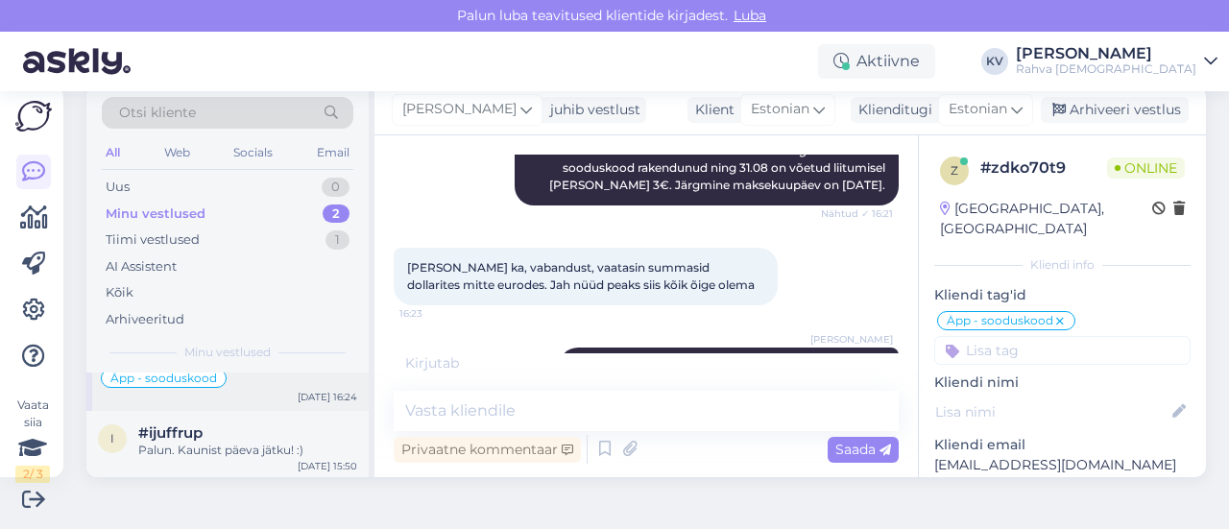
click at [234, 429] on div "#ijuffrup" at bounding box center [247, 432] width 219 height 17
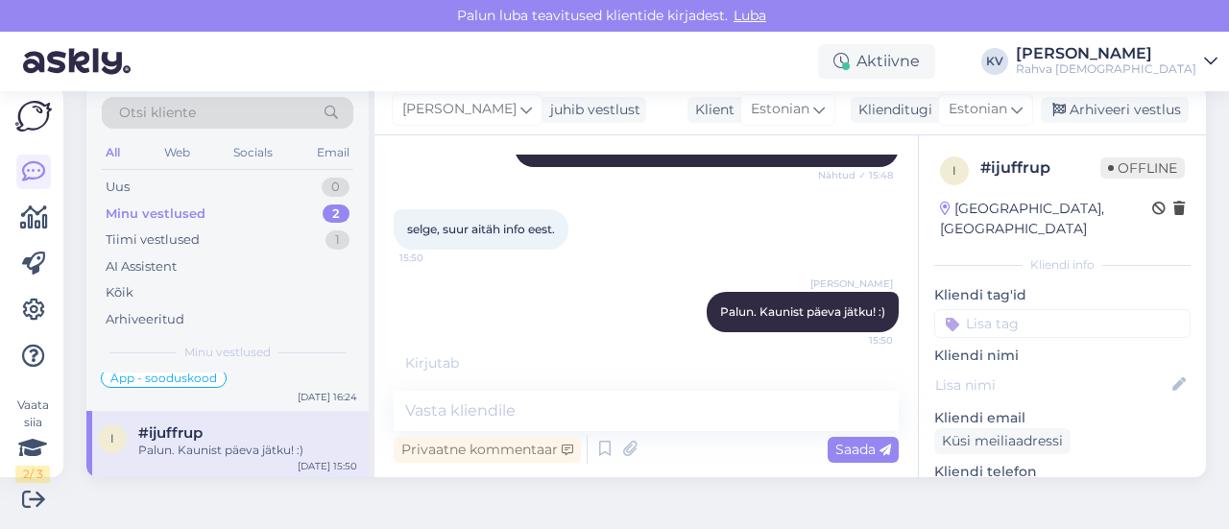
scroll to position [54, 0]
click at [532, 395] on textarea at bounding box center [646, 411] width 505 height 40
click at [447, 364] on div "Kirjutab . . ." at bounding box center [646, 363] width 505 height 20
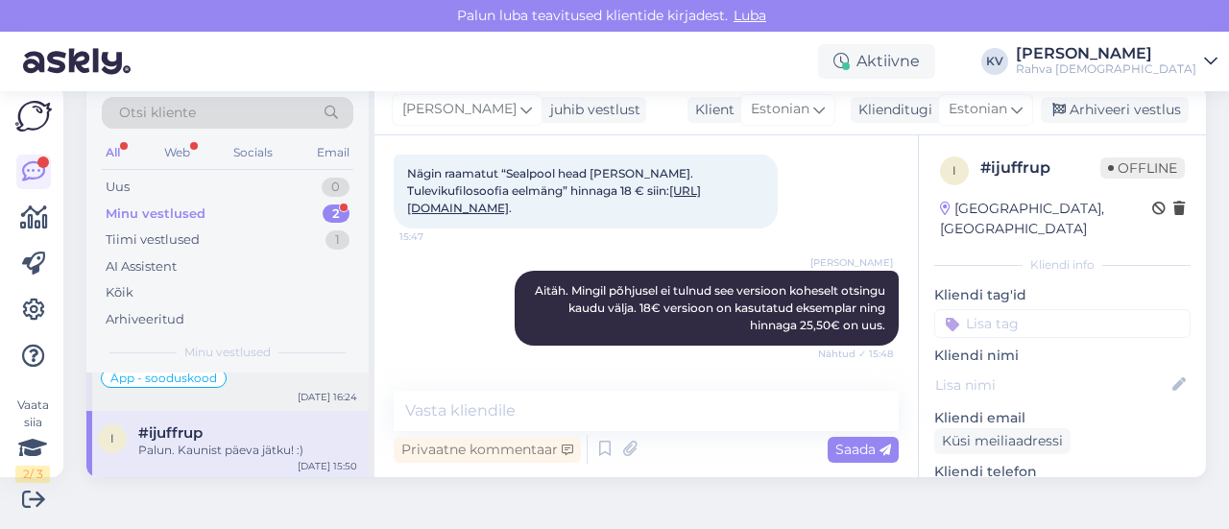
scroll to position [0, 0]
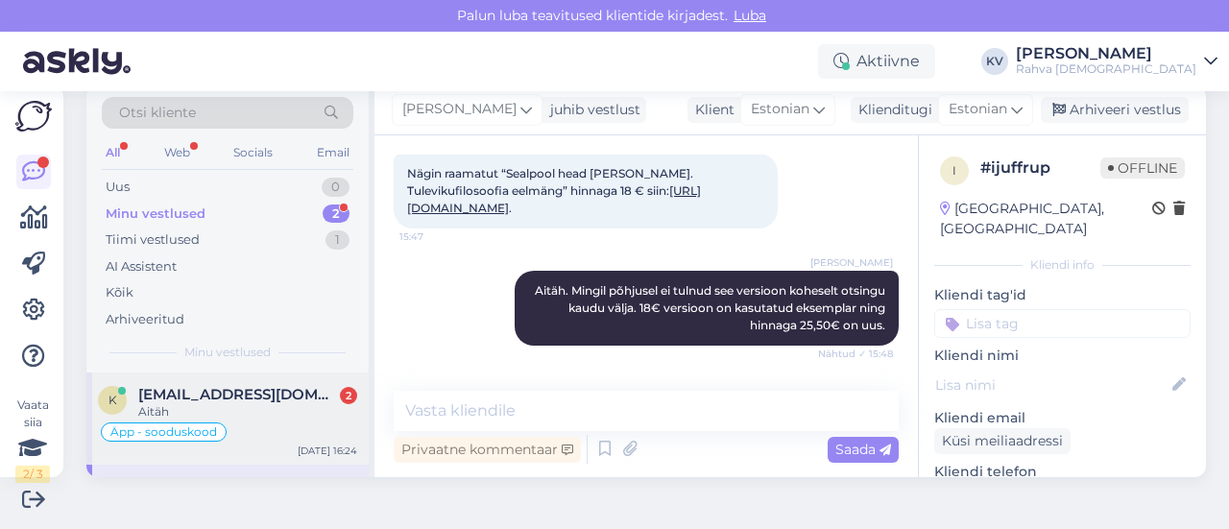
click at [238, 393] on span "[EMAIL_ADDRESS][DOMAIN_NAME]" at bounding box center [238, 394] width 200 height 17
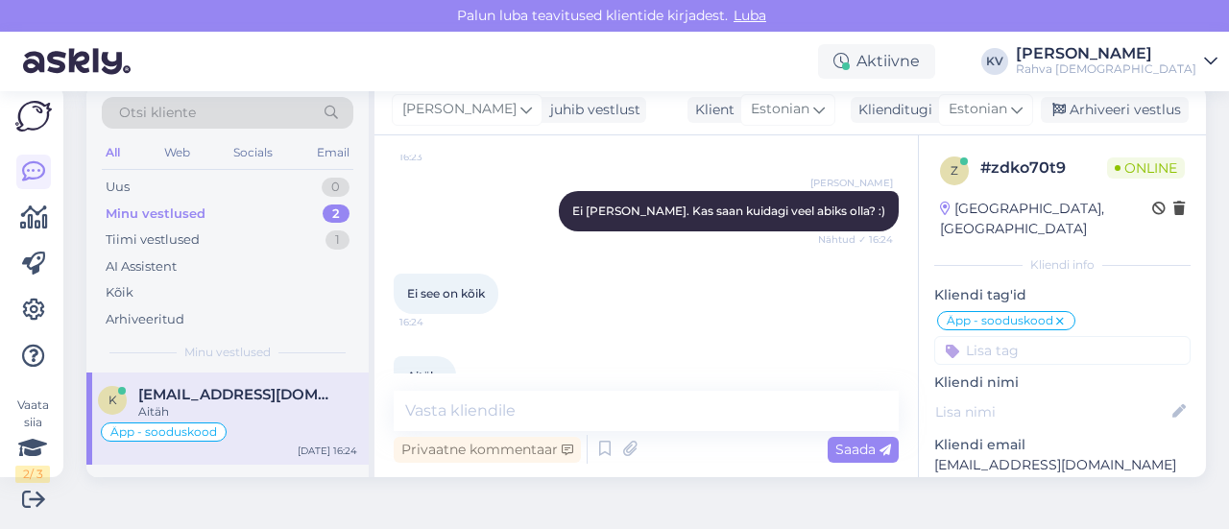
scroll to position [2161, 0]
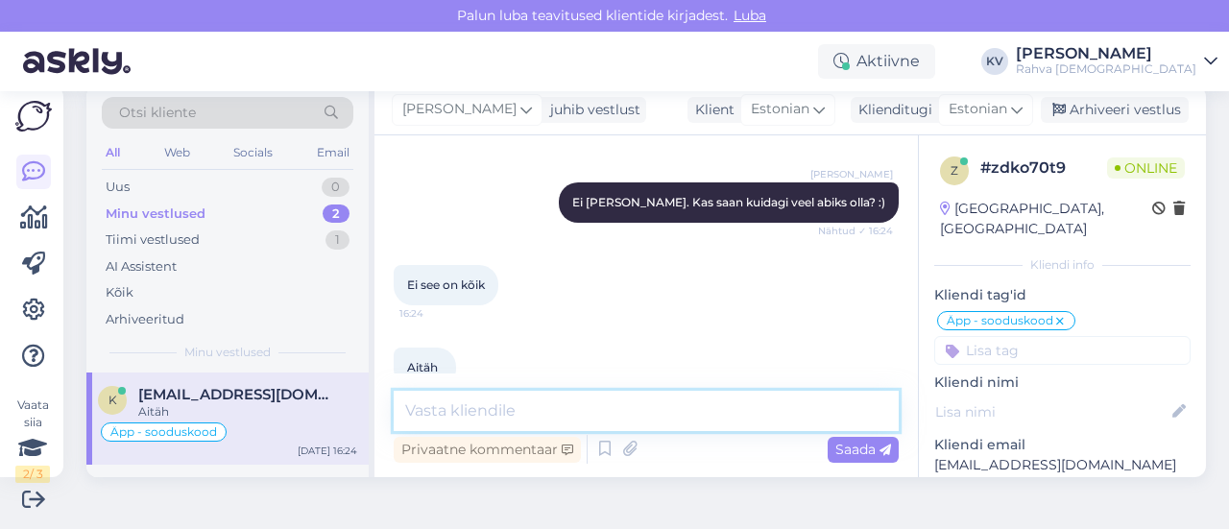
click at [501, 397] on textarea at bounding box center [646, 411] width 505 height 40
type textarea "Palun. Kaunist õhtu jätku! :)"
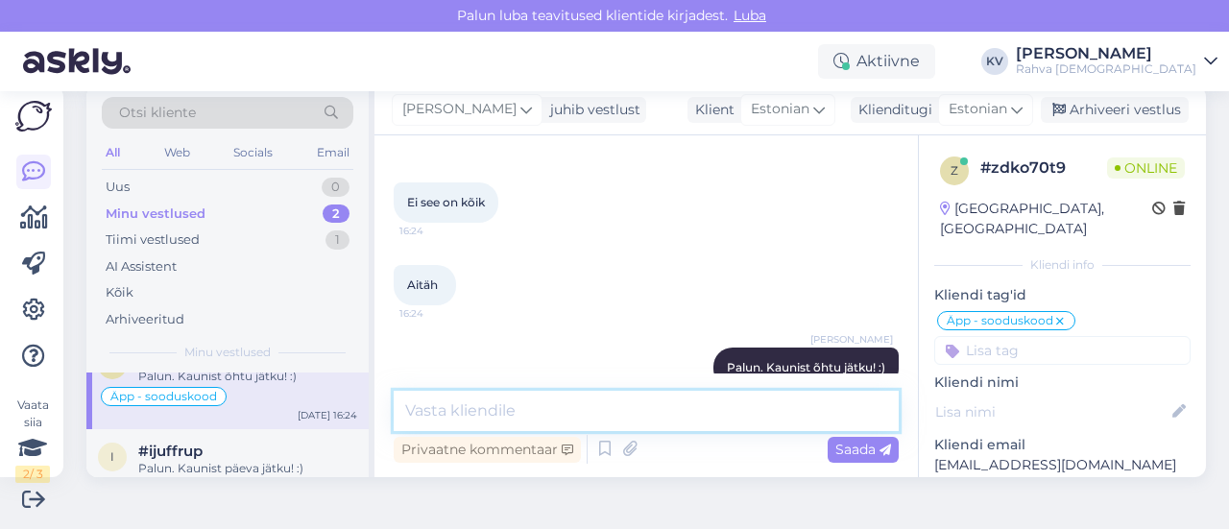
scroll to position [54, 0]
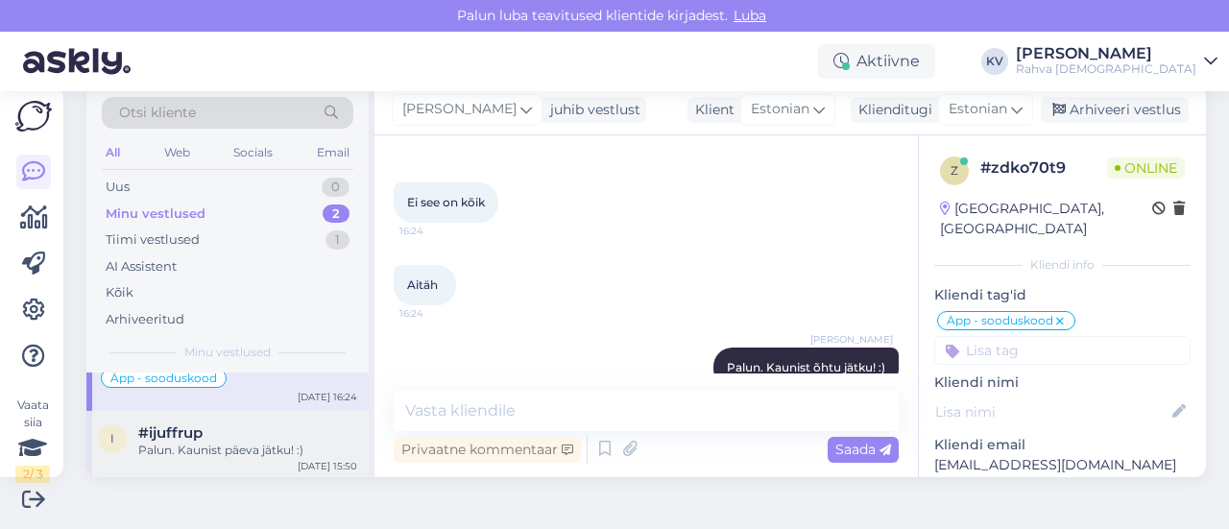
click at [194, 431] on span "#ijuffrup" at bounding box center [170, 432] width 64 height 17
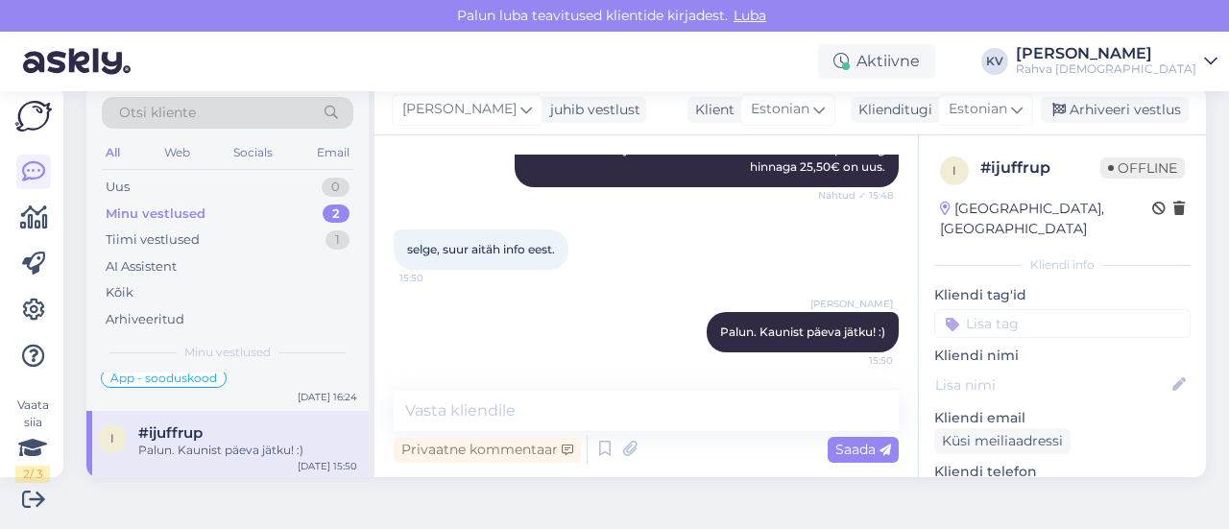
click at [1006, 315] on input at bounding box center [1062, 323] width 256 height 29
type input "Veeb - toote info"
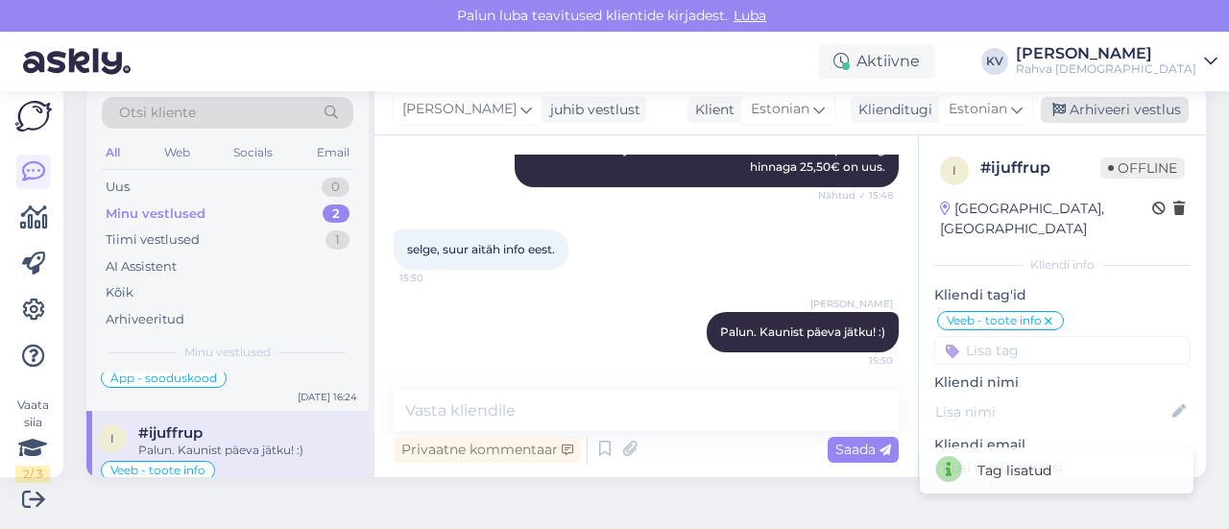
click at [1112, 122] on div "Arhiveeri vestlus" at bounding box center [1115, 110] width 148 height 26
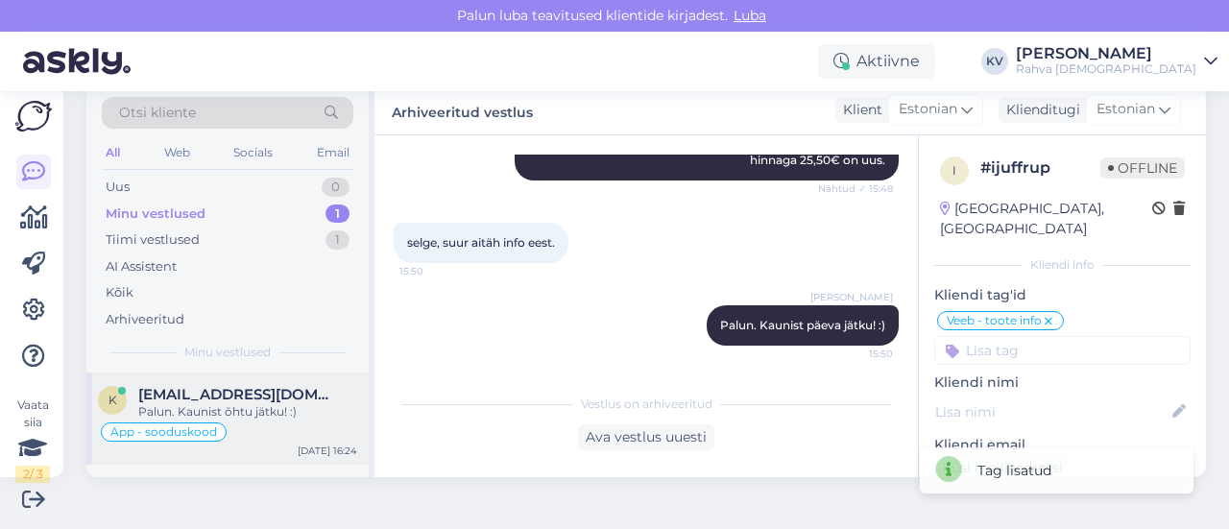
click at [261, 377] on div "k [EMAIL_ADDRESS][DOMAIN_NAME] Palun. Kaunist õhtu jätku! :) Äpp - sooduskood […" at bounding box center [227, 419] width 282 height 92
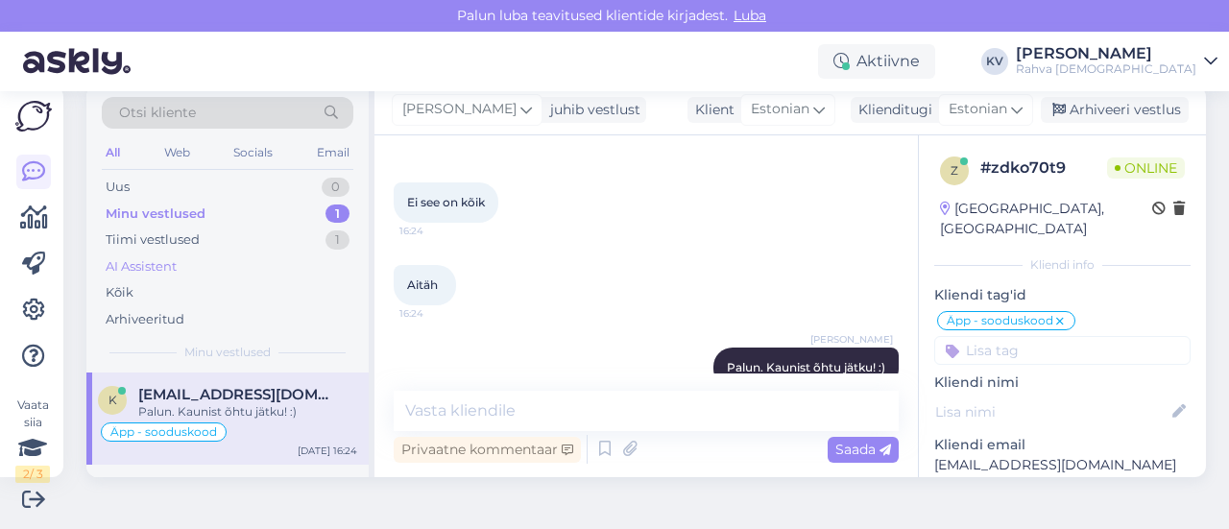
click at [231, 262] on div "AI Assistent" at bounding box center [228, 266] width 252 height 27
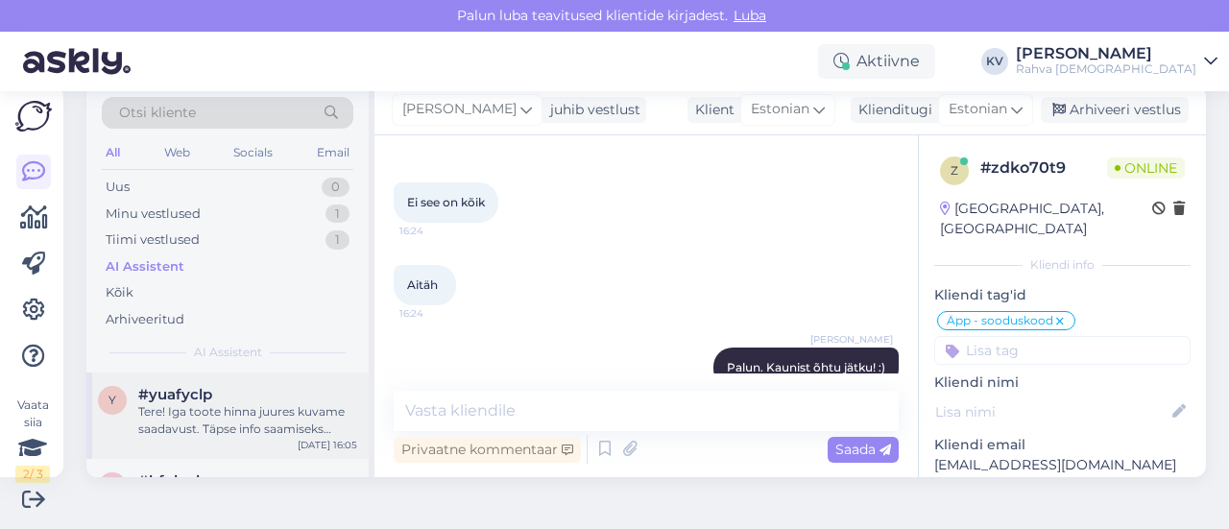
click at [243, 420] on div "Tere! Iga toote hinna juures kuvame saadavust. Täpse info saamiseks vajutage nu…" at bounding box center [247, 420] width 219 height 35
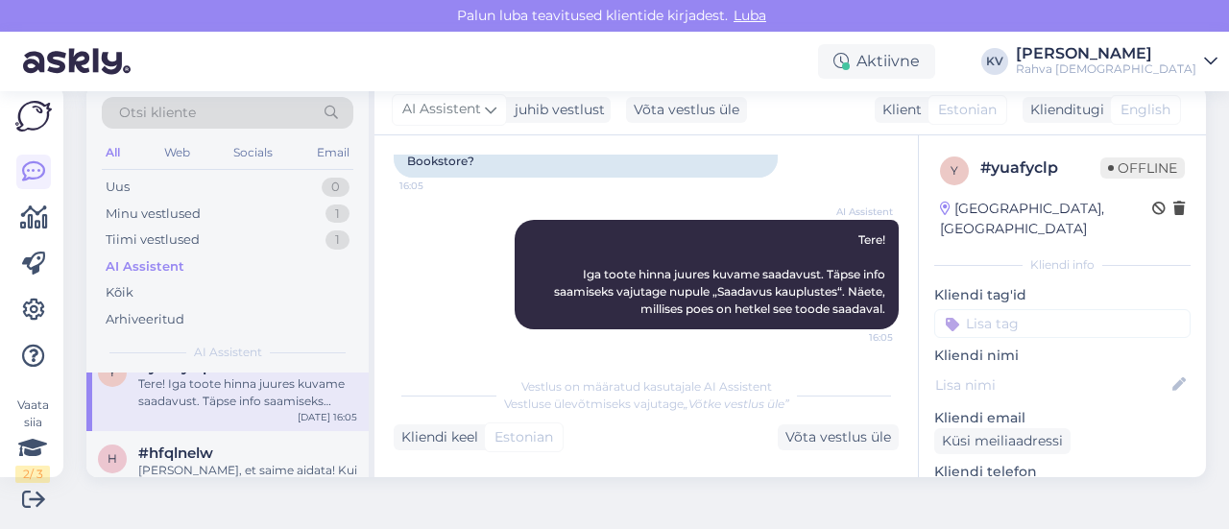
scroll to position [0, 0]
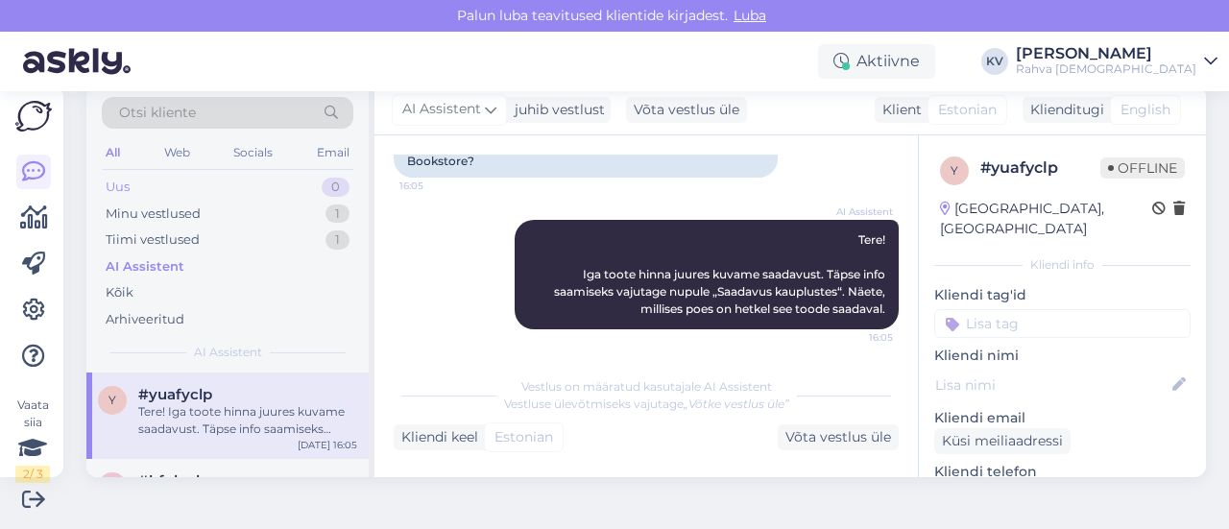
click at [250, 183] on div "Uus 0" at bounding box center [228, 187] width 252 height 27
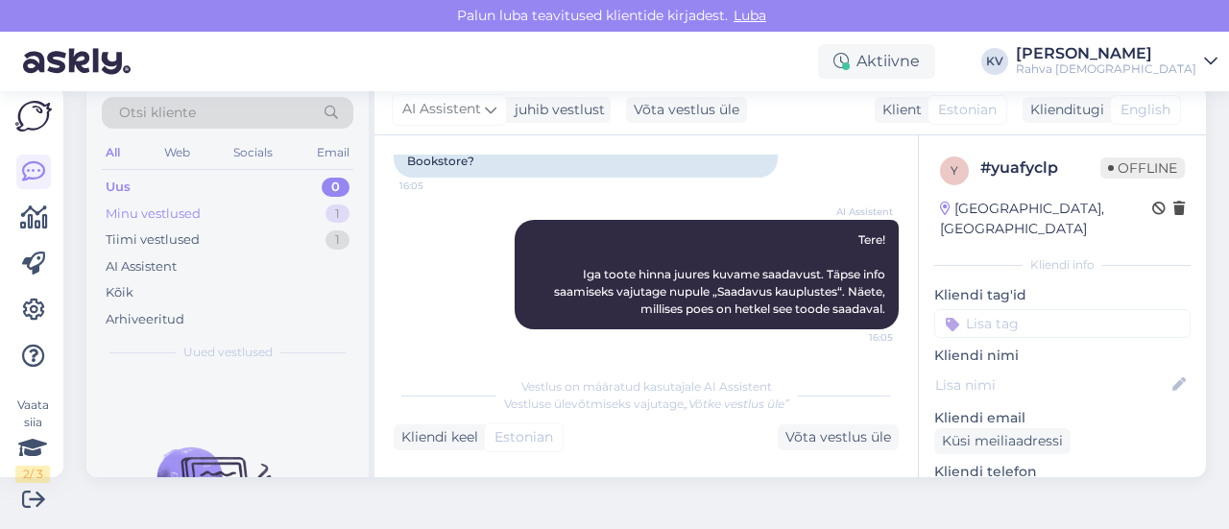
click at [277, 205] on div "Minu vestlused 1" at bounding box center [228, 214] width 252 height 27
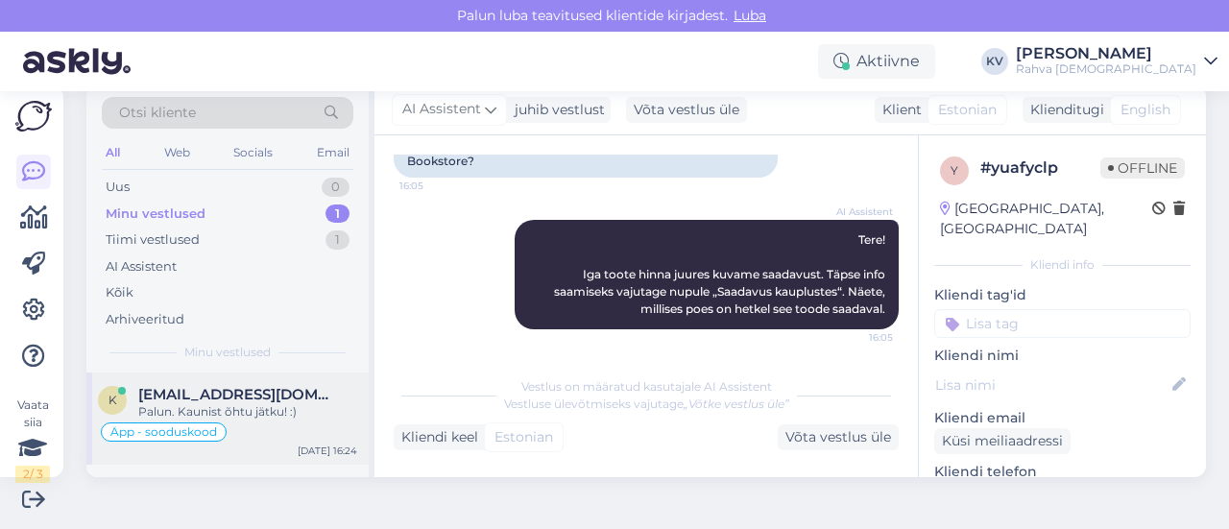
click at [239, 398] on span "[EMAIL_ADDRESS][DOMAIN_NAME]" at bounding box center [238, 394] width 200 height 17
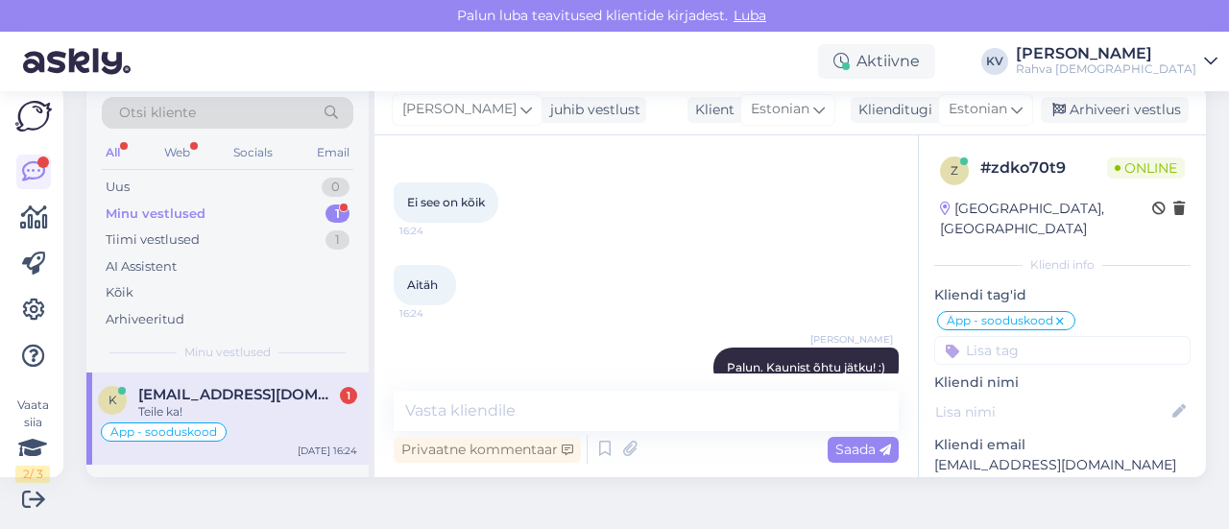
scroll to position [2326, 0]
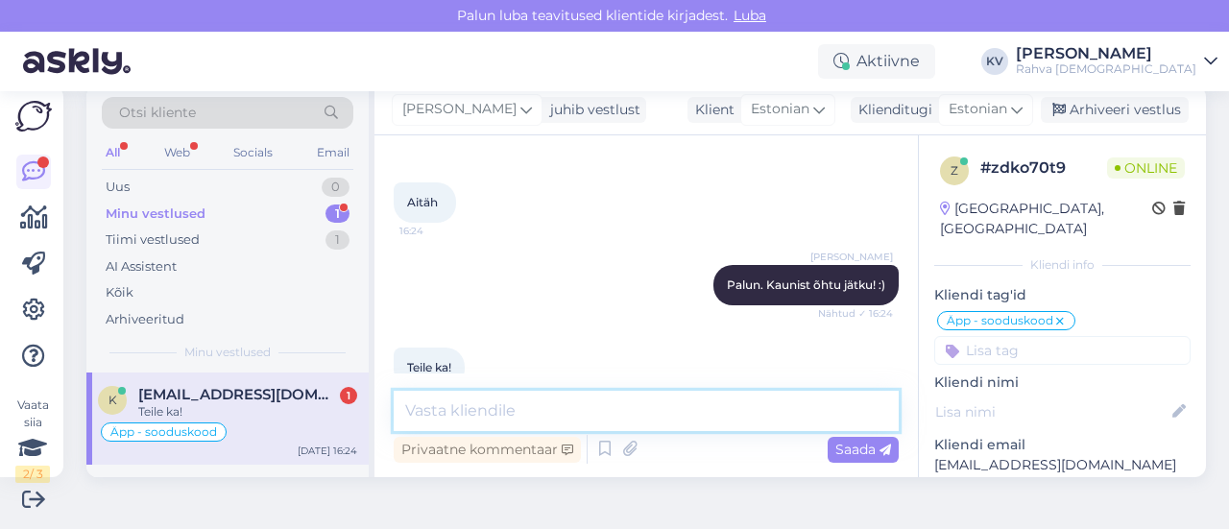
click at [448, 392] on textarea at bounding box center [646, 411] width 505 height 40
type textarea "Aitäh!"
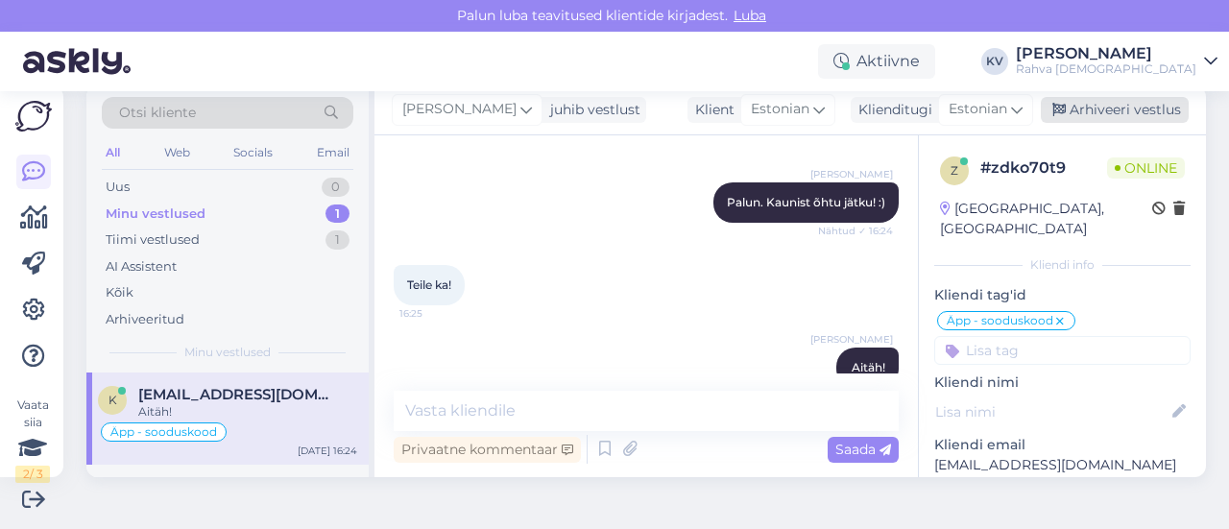
click at [1137, 117] on div "Arhiveeri vestlus" at bounding box center [1115, 110] width 148 height 26
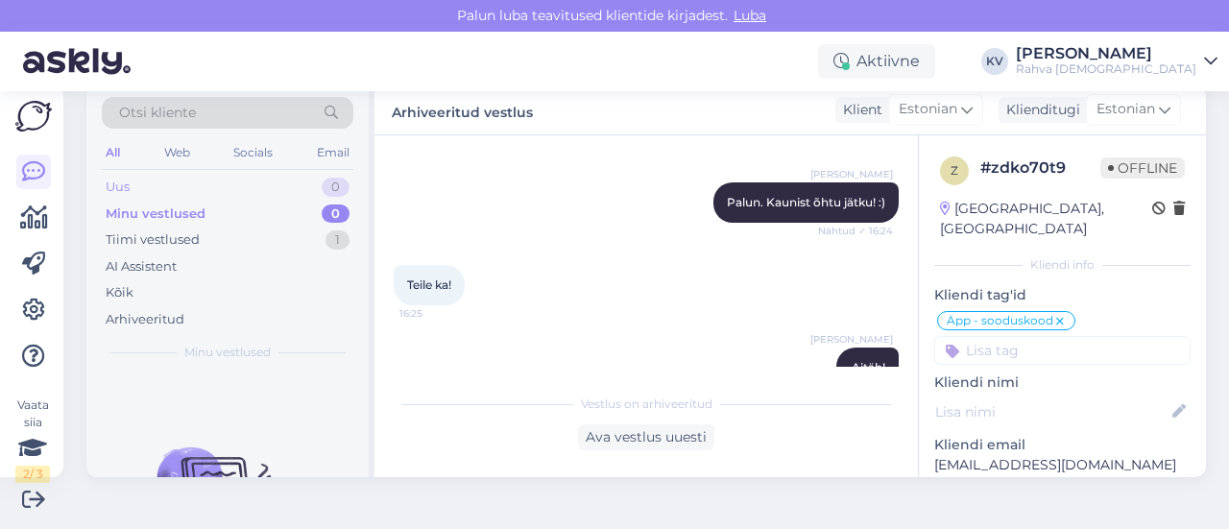
click at [292, 178] on div "Uus 0" at bounding box center [228, 187] width 252 height 27
